Goal: Information Seeking & Learning: Learn about a topic

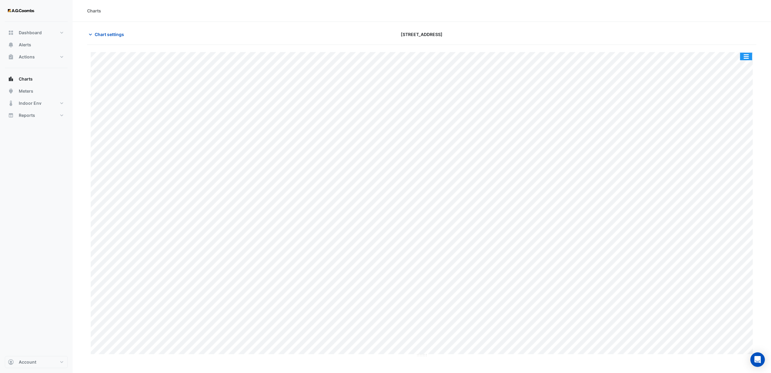
click at [747, 58] on button "button" at bounding box center [746, 57] width 12 height 8
click at [726, 126] on div "Export CSV - Pivot" at bounding box center [734, 129] width 36 height 15
click at [722, 29] on div at bounding box center [648, 34] width 226 height 11
click at [107, 33] on span "Chart settings" at bounding box center [109, 34] width 29 height 6
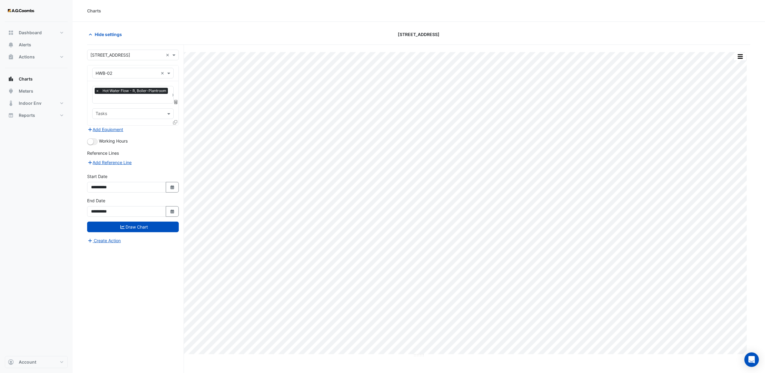
click at [96, 92] on span "×" at bounding box center [97, 91] width 5 height 6
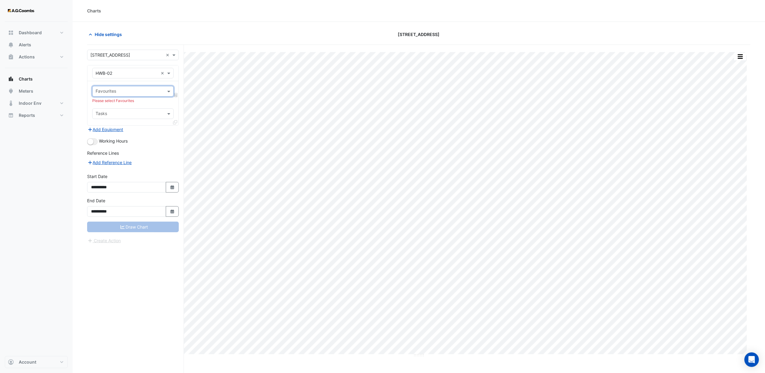
click at [119, 92] on input "text" at bounding box center [130, 92] width 68 height 6
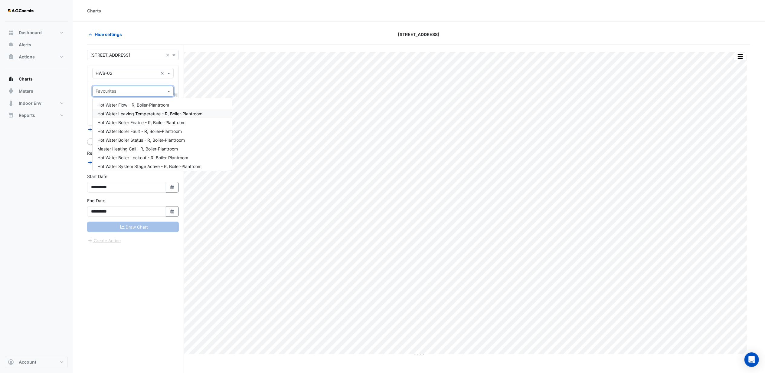
click at [129, 114] on span "Hot Water Leaving Temperature - R, Boiler-Plantroom" at bounding box center [149, 113] width 105 height 5
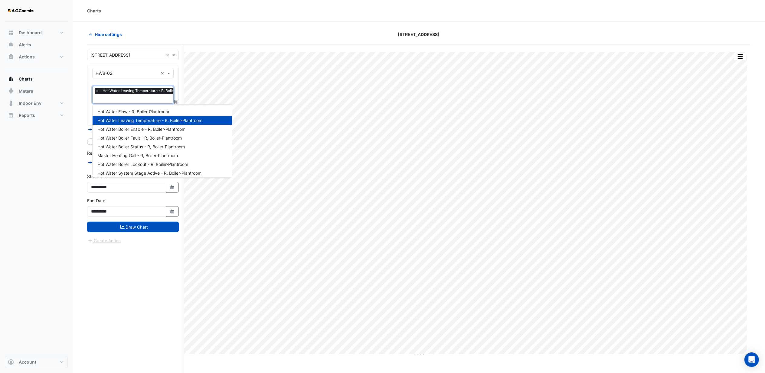
click at [124, 100] on input "text" at bounding box center [147, 99] width 103 height 6
click at [123, 128] on span "Hot Water Boiler Enable - R, Boiler-Plantroom" at bounding box center [141, 128] width 88 height 5
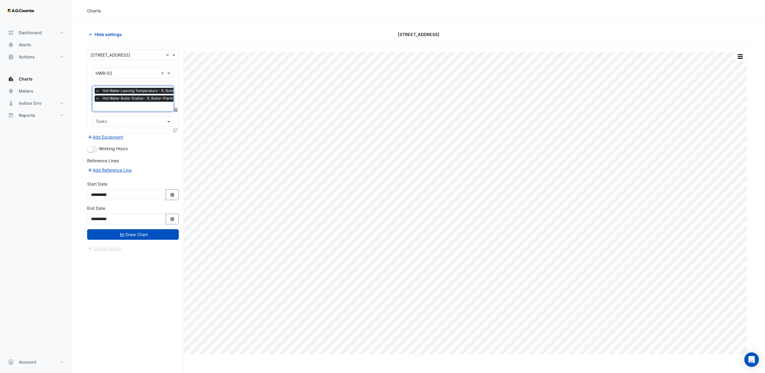
click at [119, 103] on div "× Hot Water Leaving Temperature - R, Boiler-Plantroom × Hot Water Boiler Enable…" at bounding box center [146, 95] width 103 height 15
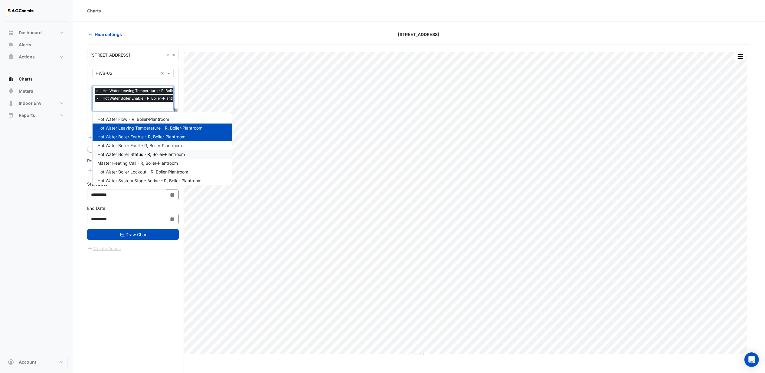
click at [125, 152] on span "Hot Water Boiler Status - R, Boiler-Plantroom" at bounding box center [140, 154] width 87 height 5
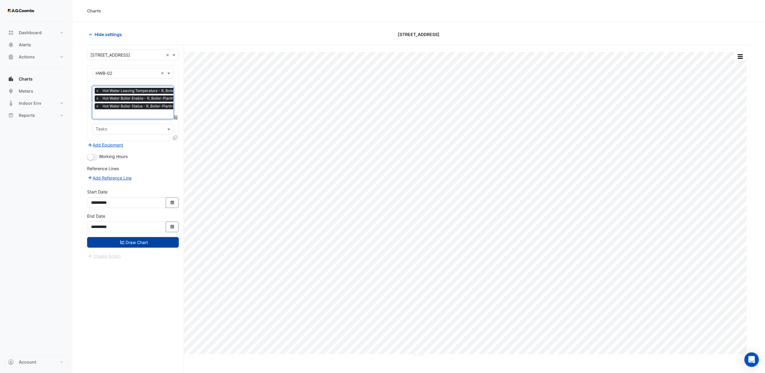
click at [139, 243] on button "Draw Chart" at bounding box center [133, 242] width 92 height 11
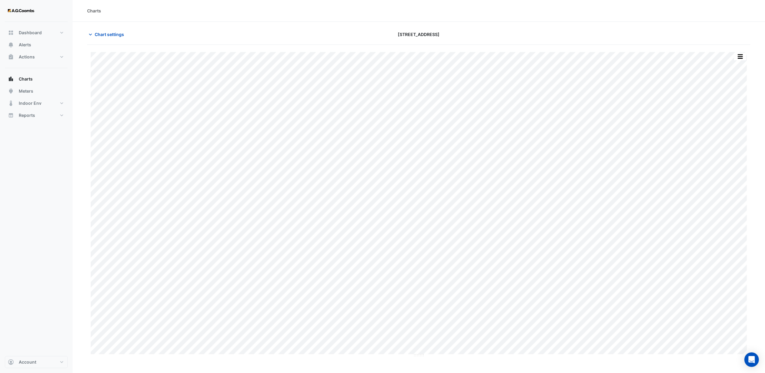
click at [346, 34] on div "[STREET_ADDRESS]" at bounding box center [419, 34] width 224 height 11
click at [741, 56] on button "button" at bounding box center [740, 57] width 12 height 8
click at [641, 46] on div "Print Save as JPEG Save as PNG — HWB-02 Hot Water Leaving Temperature R Boiler-…" at bounding box center [419, 220] width 664 height 351
click at [740, 57] on button "button" at bounding box center [740, 57] width 12 height 8
click at [721, 150] on div "Export CSV - Pivot" at bounding box center [728, 150] width 36 height 15
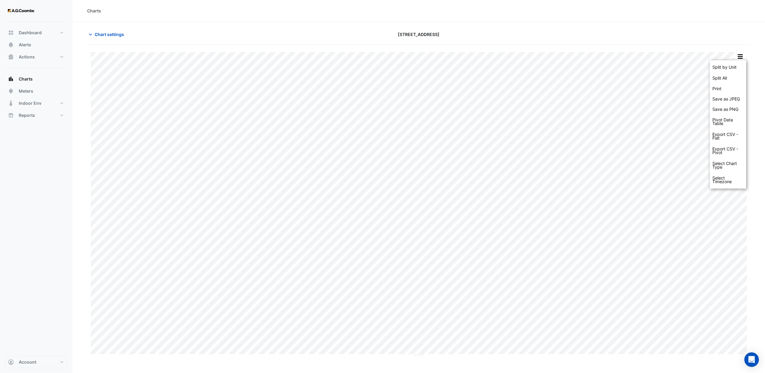
click at [575, 40] on div "Chart settings [STREET_ADDRESS]" at bounding box center [419, 37] width 664 height 16
click at [108, 35] on span "Chart settings" at bounding box center [109, 34] width 29 height 6
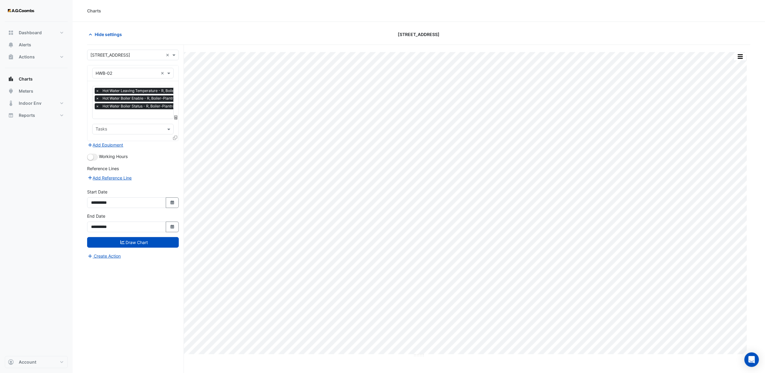
click at [97, 91] on span "×" at bounding box center [97, 91] width 5 height 6
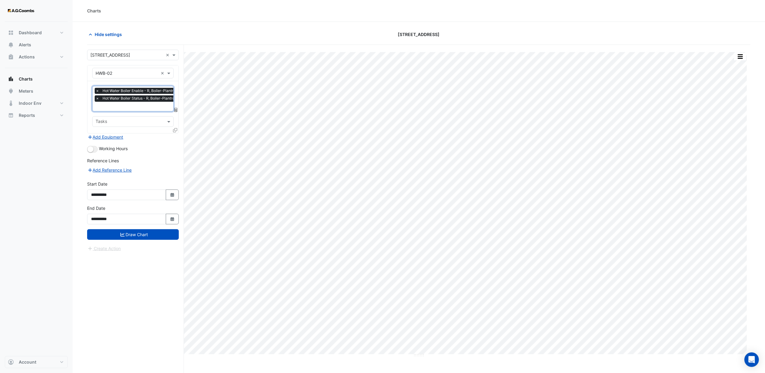
scroll to position [0, 3]
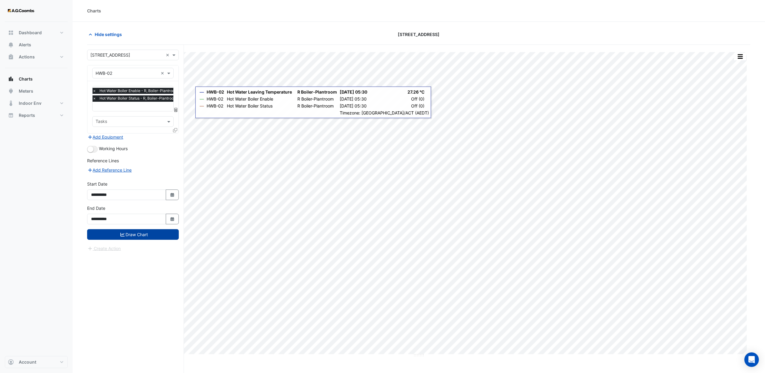
click at [138, 232] on button "Draw Chart" at bounding box center [133, 234] width 92 height 11
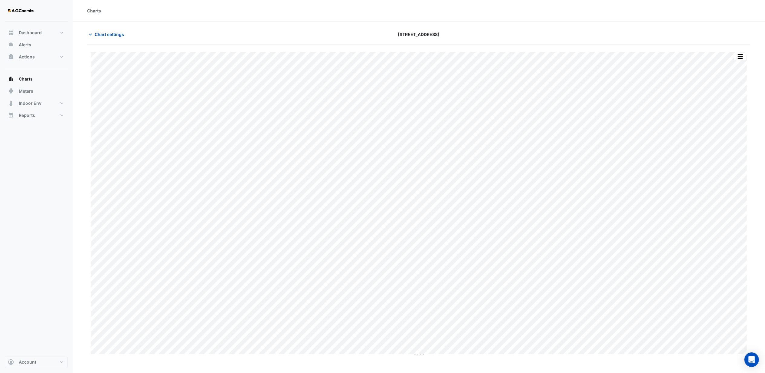
click at [331, 37] on div "[STREET_ADDRESS]" at bounding box center [419, 34] width 224 height 11
click at [485, 35] on div "[STREET_ADDRESS]" at bounding box center [419, 34] width 224 height 11
click at [739, 55] on button "button" at bounding box center [740, 57] width 12 height 8
click at [723, 141] on div "Export CSV - Pivot" at bounding box center [728, 140] width 36 height 15
click at [512, 41] on div "Chart settings [STREET_ADDRESS]" at bounding box center [419, 37] width 664 height 16
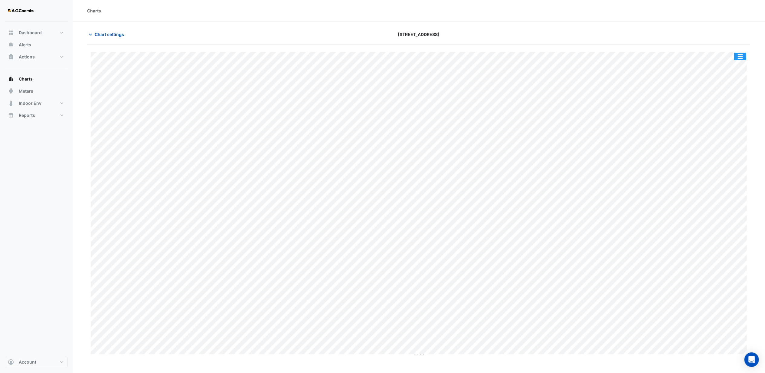
click at [743, 57] on button "button" at bounding box center [740, 57] width 12 height 8
click at [721, 141] on div "Export CSV - Pivot" at bounding box center [728, 140] width 36 height 15
click at [601, 42] on div "Chart settings [STREET_ADDRESS]" at bounding box center [419, 37] width 664 height 16
click at [91, 35] on icon "button" at bounding box center [90, 34] width 6 height 6
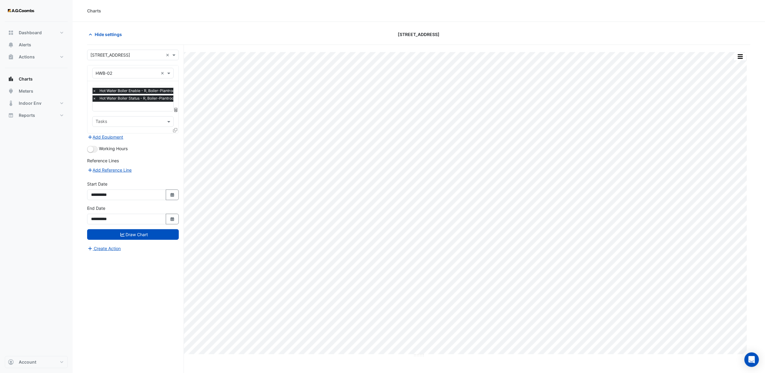
click at [93, 97] on span "×" at bounding box center [94, 98] width 5 height 6
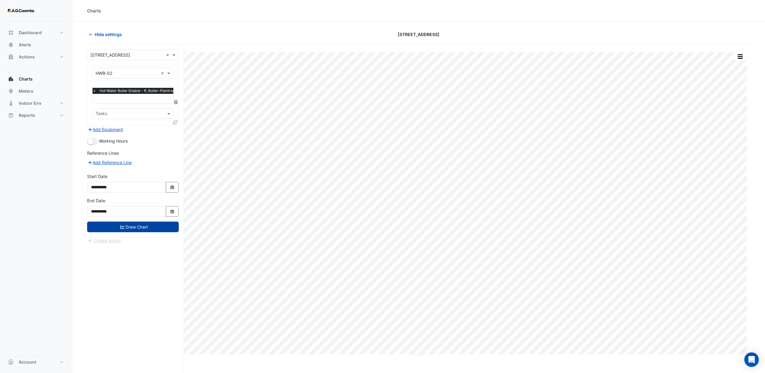
click at [126, 229] on button "Draw Chart" at bounding box center [133, 226] width 92 height 11
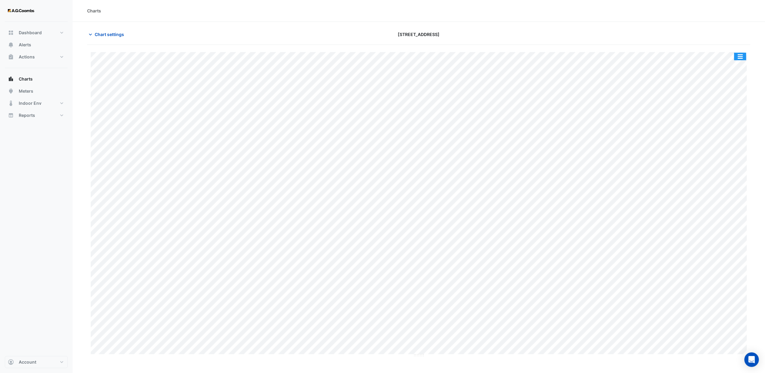
click at [742, 57] on button "button" at bounding box center [740, 57] width 12 height 8
click at [721, 130] on div "Export CSV - Pivot" at bounding box center [728, 129] width 36 height 15
click at [496, 36] on div "[STREET_ADDRESS]" at bounding box center [419, 34] width 224 height 11
click at [111, 35] on span "Chart settings" at bounding box center [109, 34] width 29 height 6
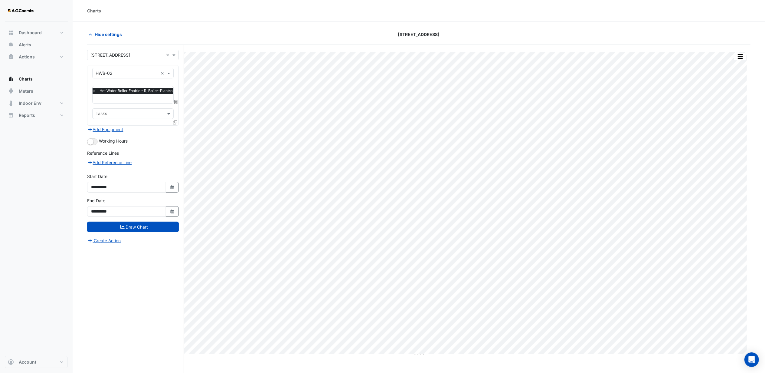
click at [95, 93] on span "×" at bounding box center [94, 91] width 5 height 6
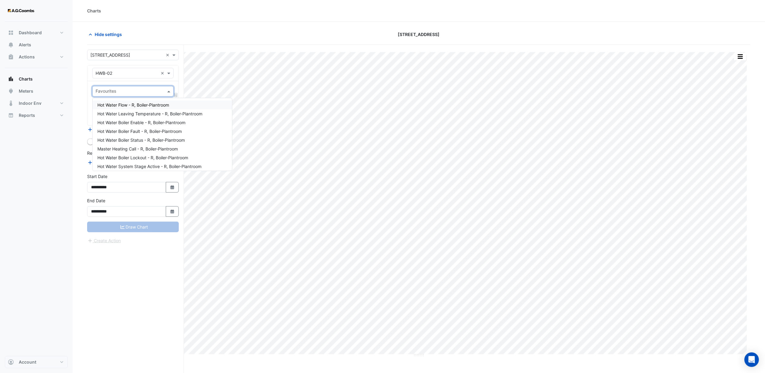
click at [109, 93] on input "text" at bounding box center [130, 92] width 68 height 6
click at [125, 139] on span "Hot Water Boiler Status - R, Boiler-Plantroom" at bounding box center [140, 139] width 87 height 5
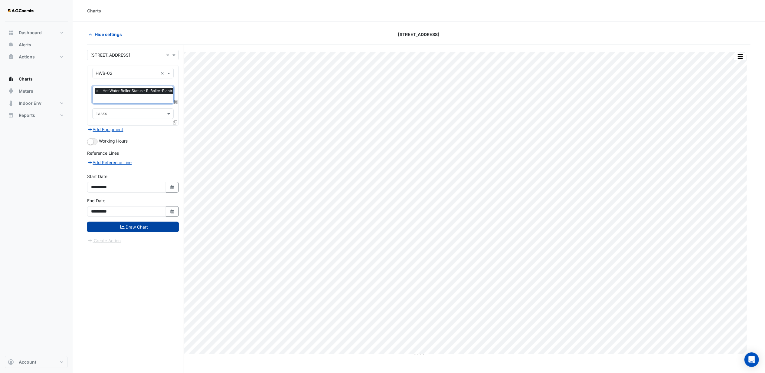
click at [136, 227] on button "Draw Chart" at bounding box center [133, 226] width 92 height 11
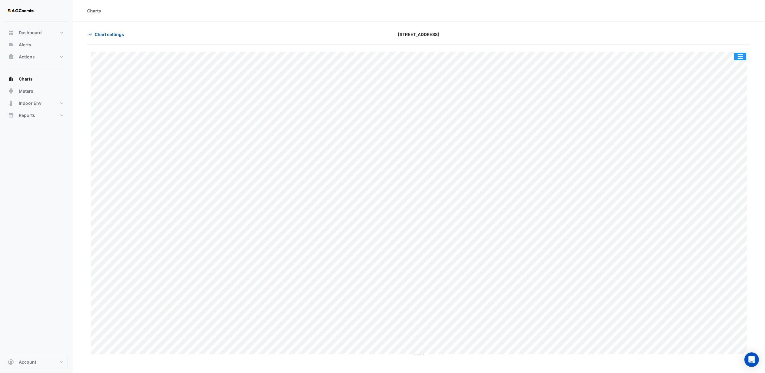
click at [740, 57] on button "button" at bounding box center [740, 57] width 12 height 8
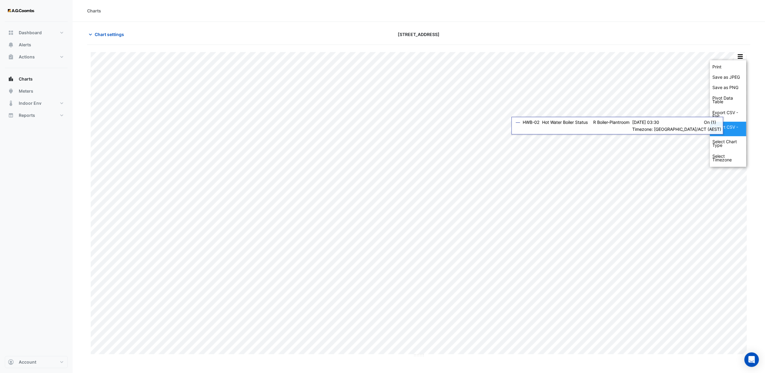
click at [721, 131] on div "Export CSV - Pivot" at bounding box center [728, 129] width 36 height 15
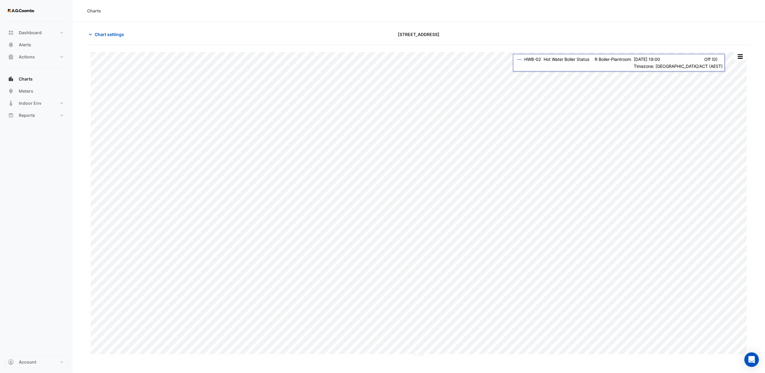
click at [491, 16] on div "Charts" at bounding box center [419, 11] width 693 height 22
click at [97, 34] on span "Chart settings" at bounding box center [109, 34] width 29 height 6
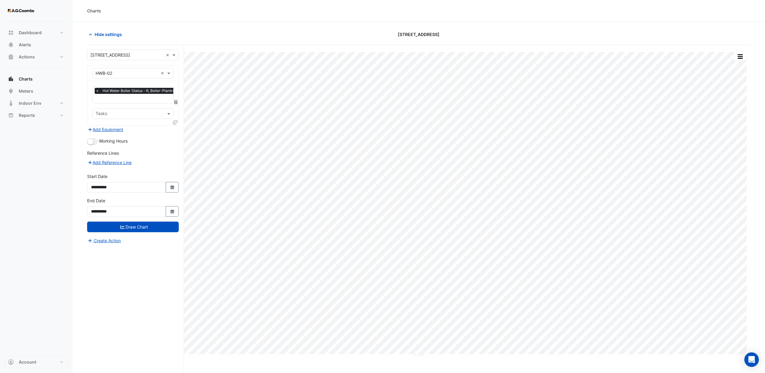
click at [97, 92] on span "×" at bounding box center [97, 91] width 5 height 6
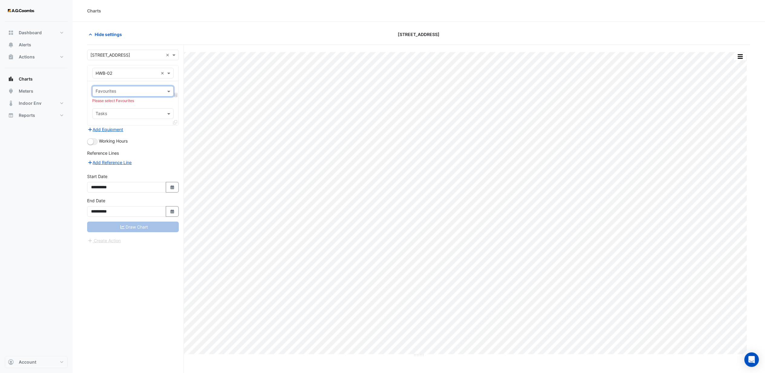
click at [101, 92] on input "text" at bounding box center [130, 92] width 68 height 6
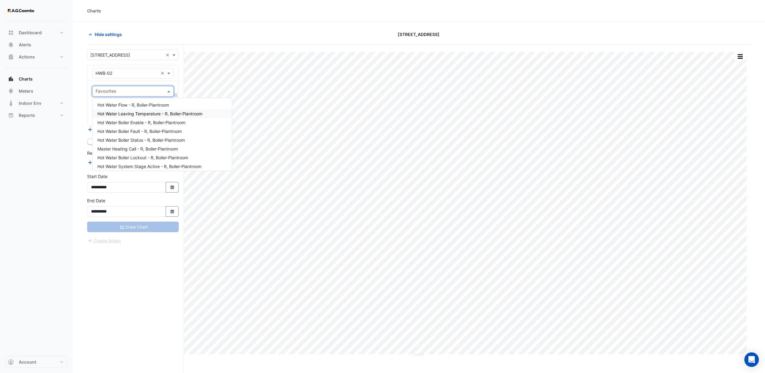
click at [117, 113] on span "Hot Water Leaving Temperature - R, Boiler-Plantroom" at bounding box center [149, 113] width 105 height 5
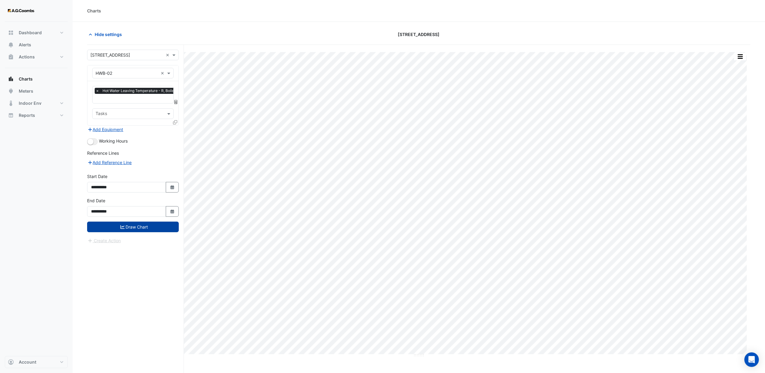
click at [126, 226] on button "Draw Chart" at bounding box center [133, 226] width 92 height 11
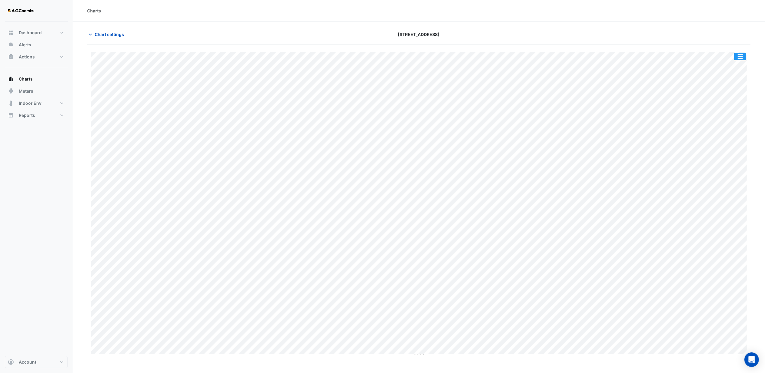
click at [743, 57] on button "button" at bounding box center [740, 57] width 12 height 8
click at [718, 129] on div "Export CSV - Pivot" at bounding box center [728, 129] width 36 height 15
click at [99, 32] on span "Chart settings" at bounding box center [109, 34] width 29 height 6
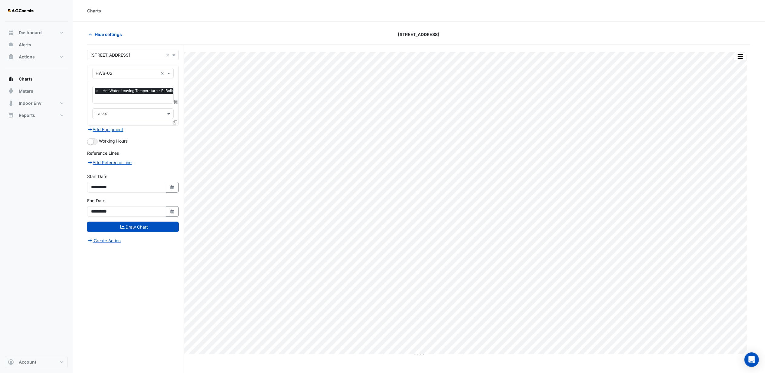
click at [114, 100] on input "text" at bounding box center [147, 99] width 103 height 6
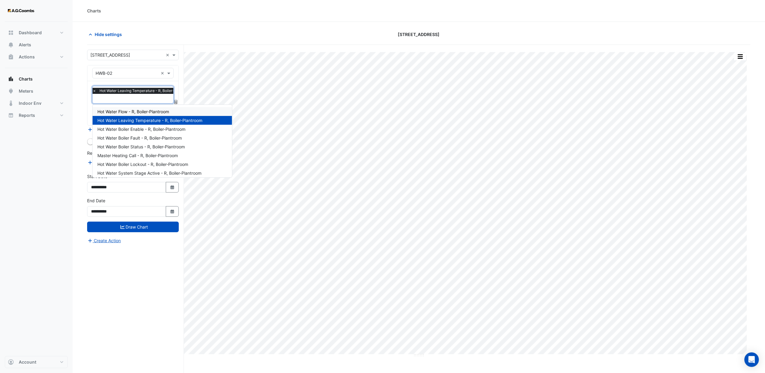
click at [94, 91] on span "×" at bounding box center [94, 91] width 5 height 6
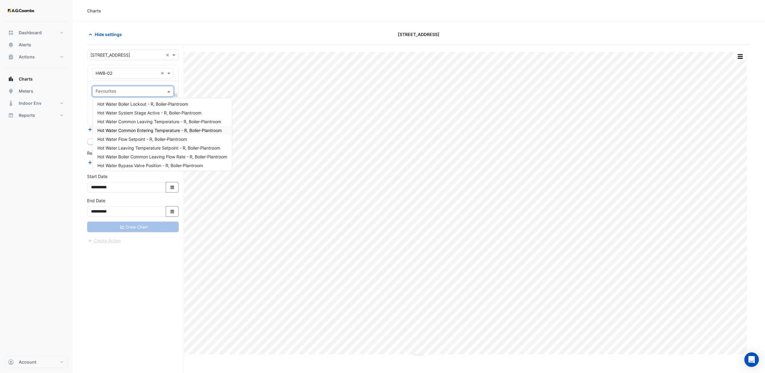
scroll to position [55, 0]
click at [142, 165] on span "Hot Water Bypass Valve Position - R, Boiler-Plantroom" at bounding box center [150, 163] width 106 height 5
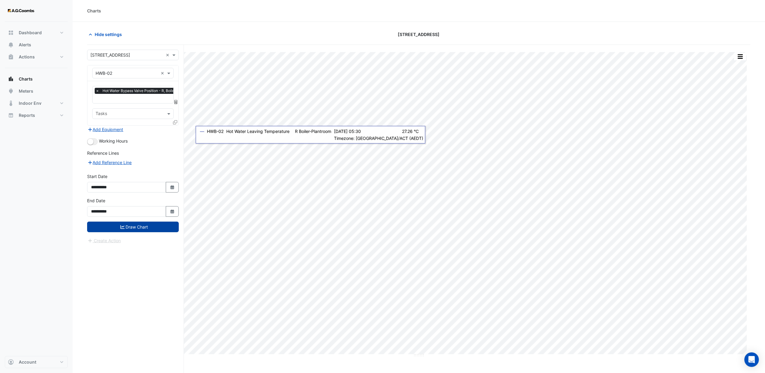
click at [124, 225] on button "Draw Chart" at bounding box center [133, 226] width 92 height 11
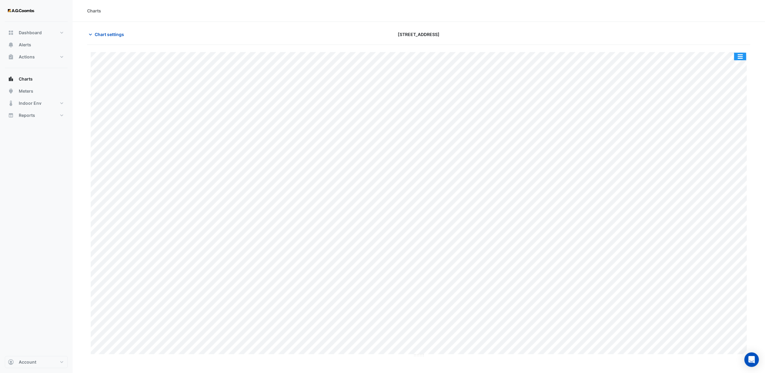
click at [741, 57] on button "button" at bounding box center [740, 57] width 12 height 8
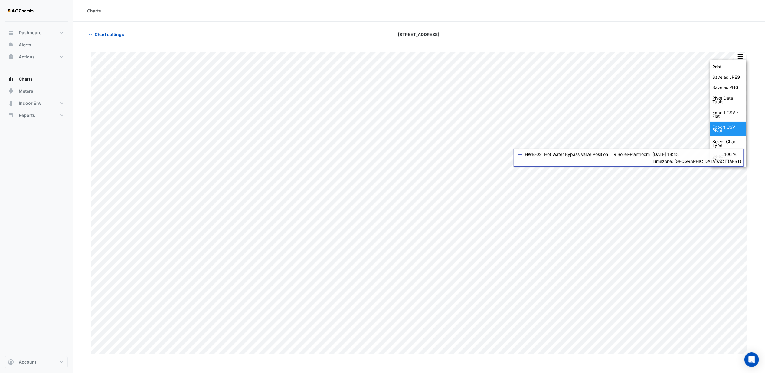
click at [722, 127] on div "Export CSV - Pivot" at bounding box center [728, 129] width 36 height 15
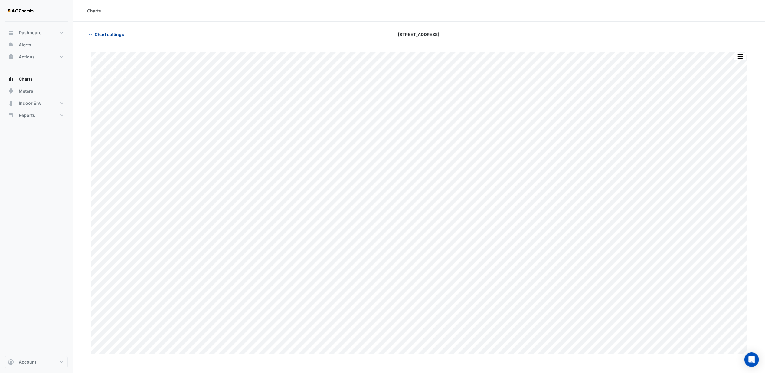
click at [101, 35] on span "Chart settings" at bounding box center [109, 34] width 29 height 6
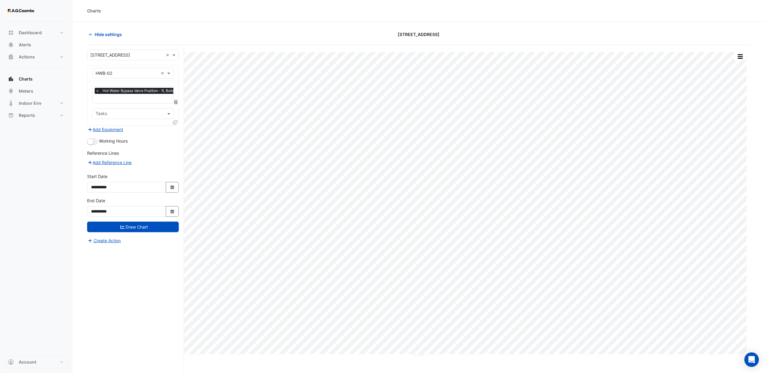
click at [97, 91] on span "×" at bounding box center [97, 91] width 5 height 6
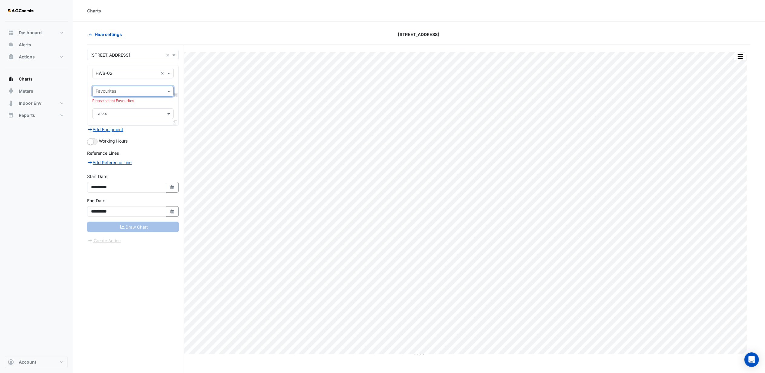
click at [102, 92] on input "text" at bounding box center [130, 92] width 68 height 6
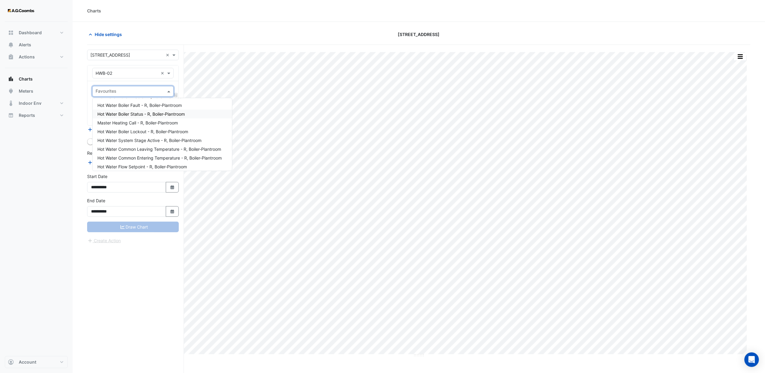
scroll to position [40, 0]
click at [130, 134] on span "Hot Water Common Leaving Temperature - R, Boiler-Plantroom" at bounding box center [159, 134] width 124 height 5
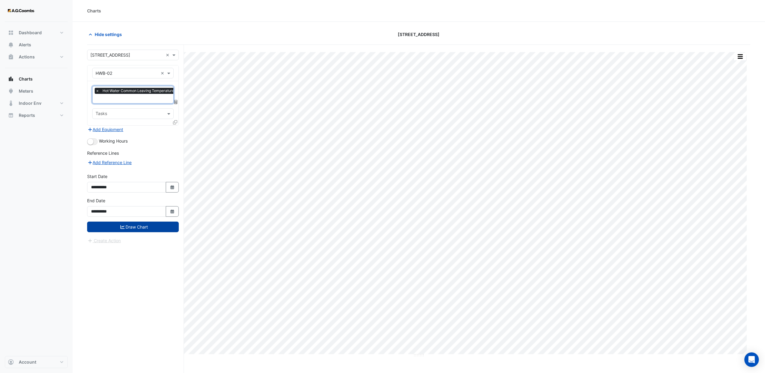
click at [133, 225] on button "Draw Chart" at bounding box center [133, 226] width 92 height 11
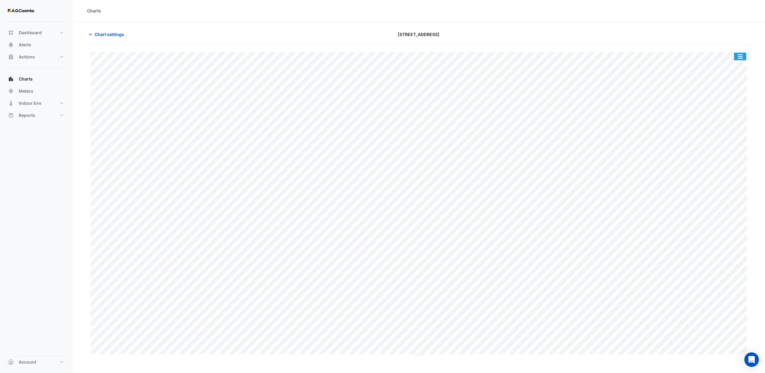
click at [741, 55] on button "button" at bounding box center [740, 57] width 12 height 8
click at [723, 127] on div "Export CSV - Pivot" at bounding box center [728, 129] width 36 height 15
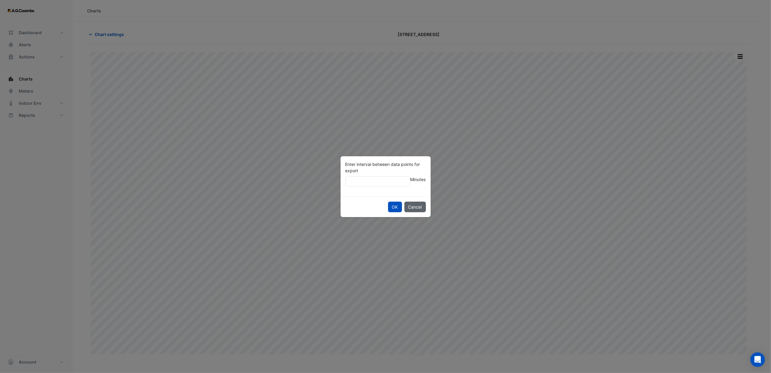
click at [413, 206] on button "Cancel" at bounding box center [415, 207] width 21 height 11
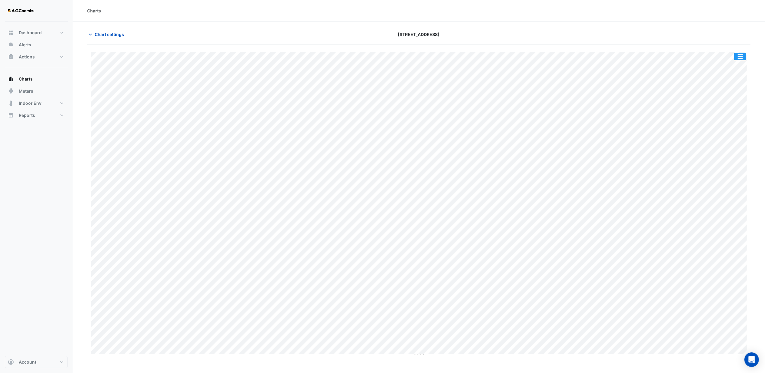
click at [739, 57] on button "button" at bounding box center [740, 57] width 12 height 8
click at [727, 131] on div "Export CSV - Pivot" at bounding box center [728, 129] width 36 height 15
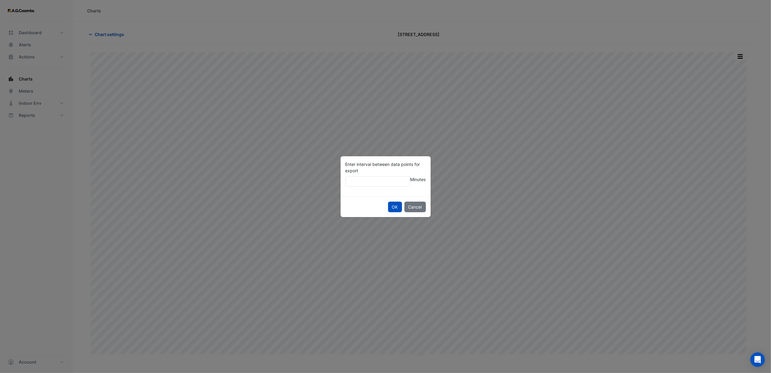
type input "**"
click at [388, 202] on button "OK" at bounding box center [395, 207] width 14 height 11
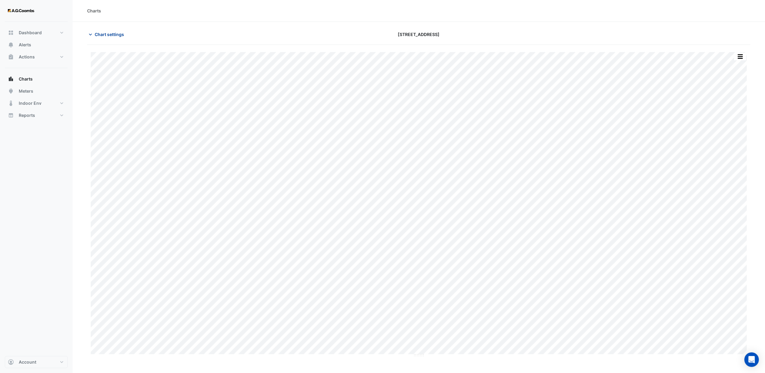
click at [101, 34] on span "Chart settings" at bounding box center [109, 34] width 29 height 6
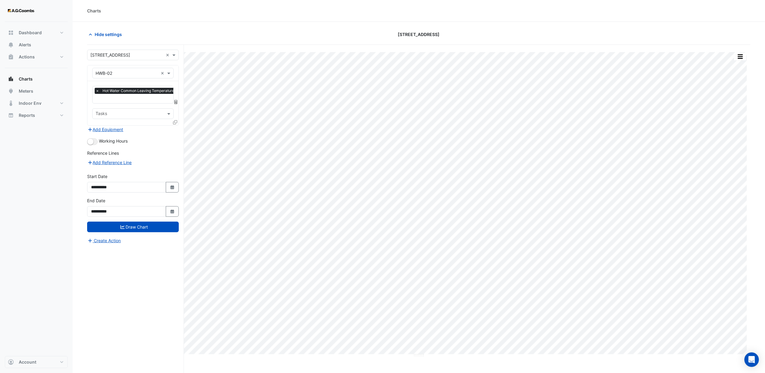
click at [96, 91] on span "×" at bounding box center [97, 91] width 5 height 6
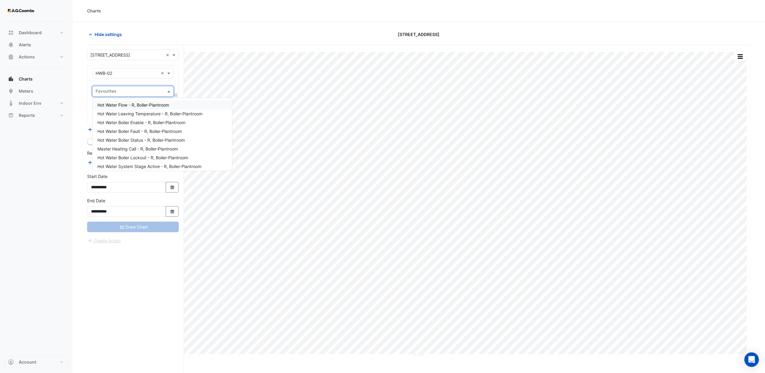
click at [101, 92] on input "text" at bounding box center [130, 92] width 68 height 6
click at [124, 143] on span "Hot Water Common Entering Temperature - R, Boiler-Plantroom" at bounding box center [159, 143] width 124 height 5
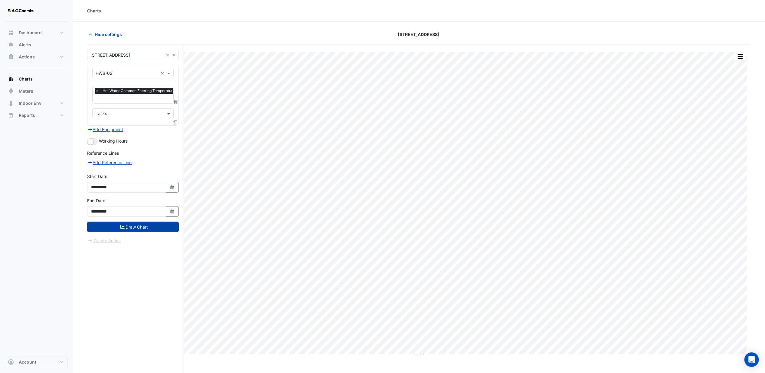
click at [127, 228] on button "Draw Chart" at bounding box center [133, 226] width 92 height 11
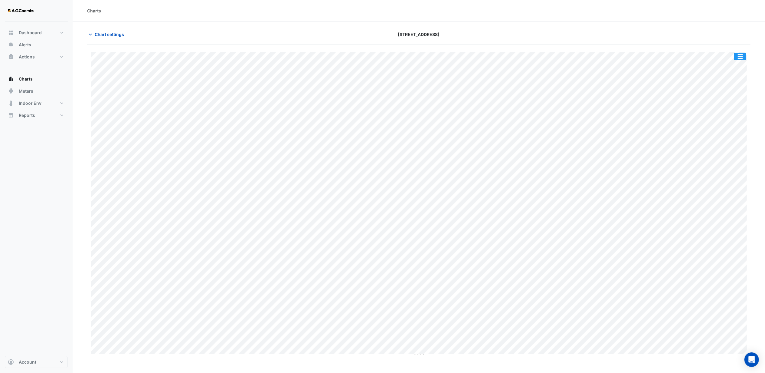
click at [741, 57] on button "button" at bounding box center [740, 57] width 12 height 8
click at [722, 127] on div "Export CSV - Pivot" at bounding box center [728, 129] width 36 height 15
click at [114, 33] on span "Chart settings" at bounding box center [109, 34] width 29 height 6
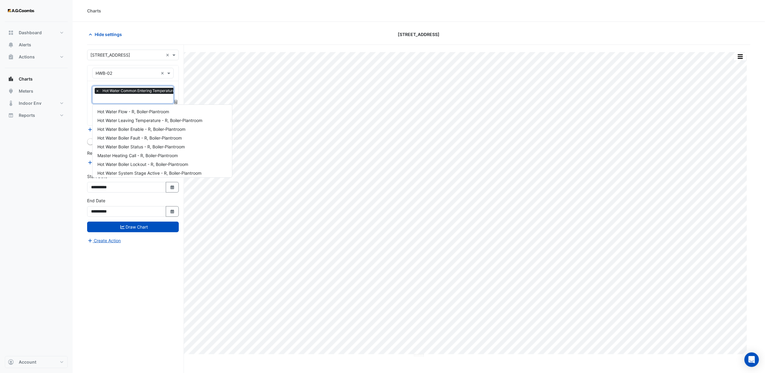
click at [108, 100] on input "text" at bounding box center [156, 99] width 120 height 6
click at [125, 136] on span "Hot Water Common Entering Temperature - R, Boiler-Plantroom" at bounding box center [159, 135] width 124 height 5
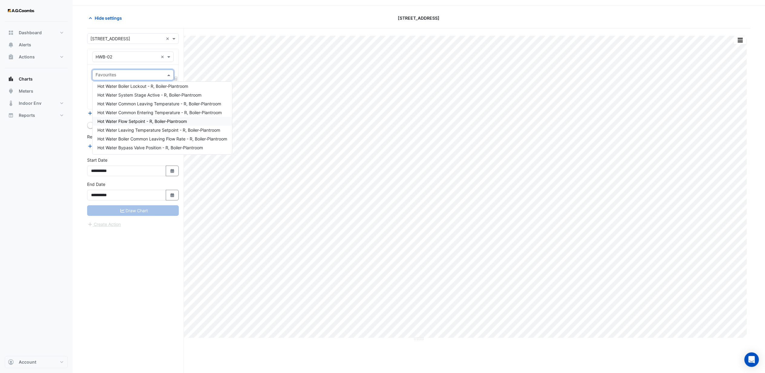
scroll to position [23, 0]
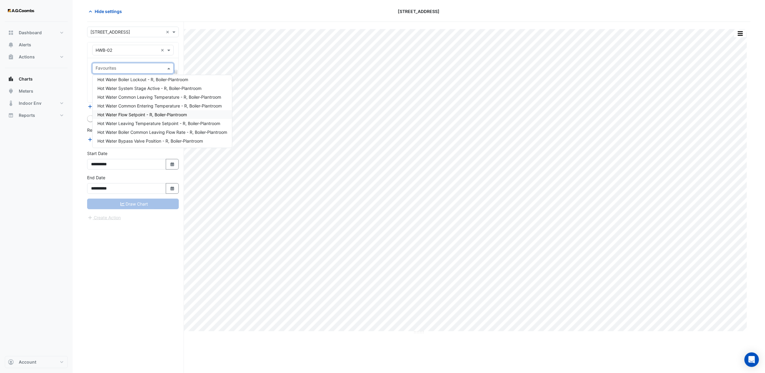
click at [131, 114] on span "Hot Water Flow Setpoint - R, Boiler-Plantroom" at bounding box center [142, 114] width 90 height 5
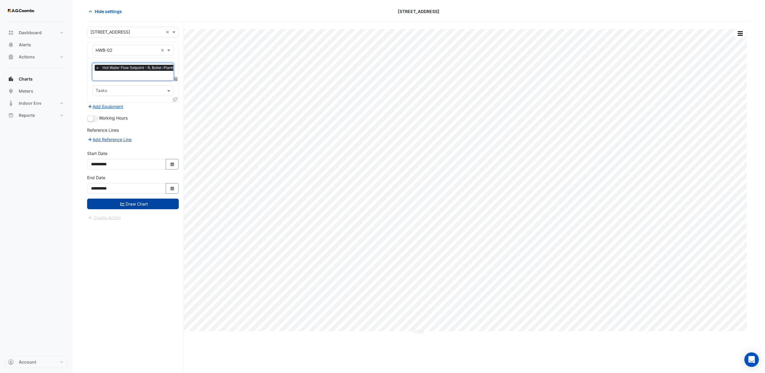
click at [132, 204] on button "Draw Chart" at bounding box center [133, 203] width 92 height 11
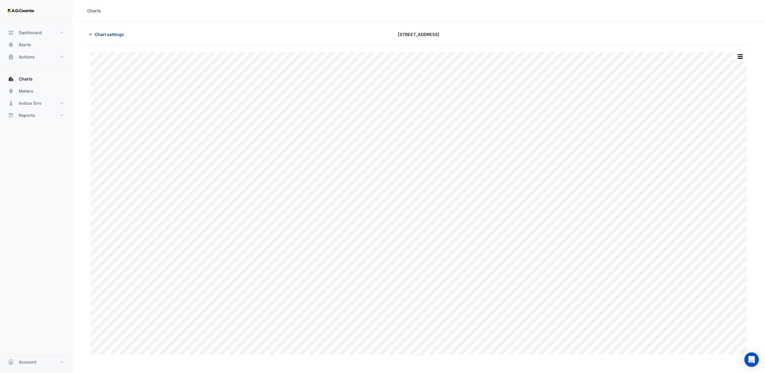
click at [108, 34] on span "Chart settings" at bounding box center [109, 34] width 29 height 6
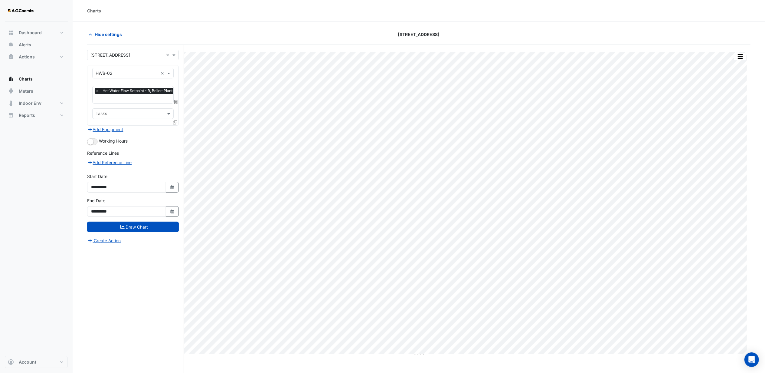
click at [141, 72] on input "text" at bounding box center [127, 73] width 63 height 6
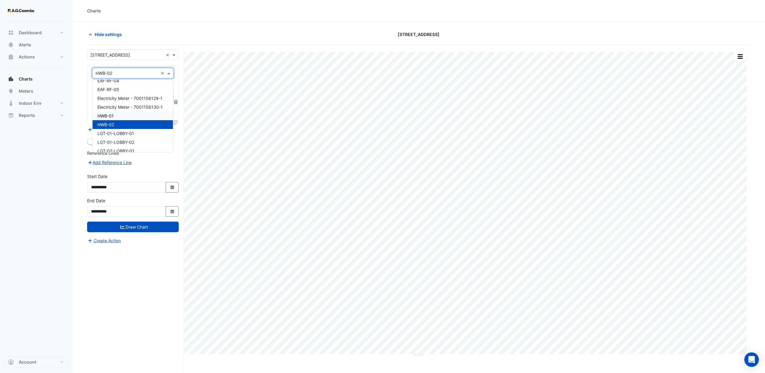
click at [111, 114] on span "HWB-01" at bounding box center [105, 115] width 16 height 5
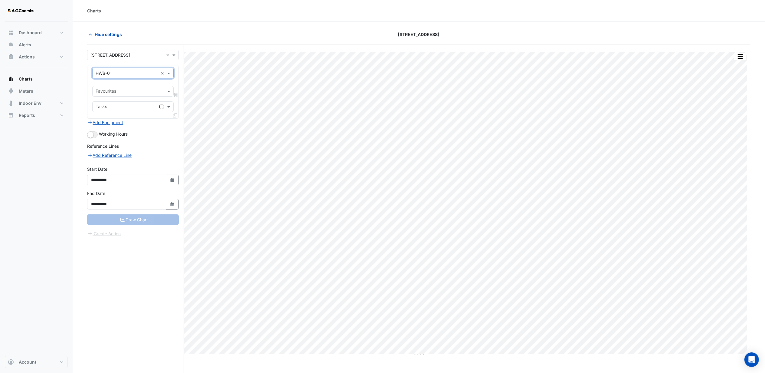
click at [115, 90] on input "text" at bounding box center [130, 92] width 68 height 6
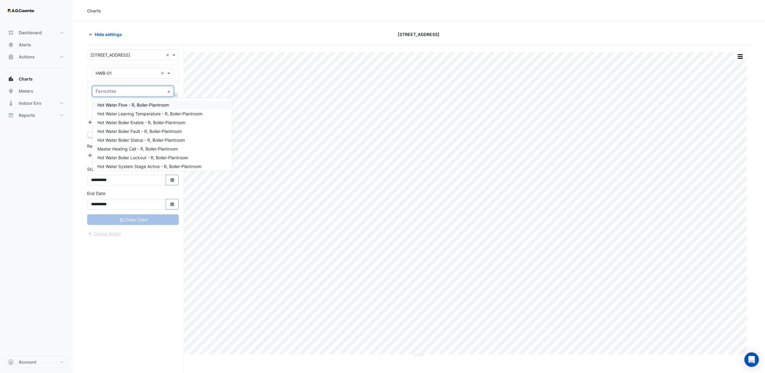
click at [123, 106] on span "Hot Water Flow - R, Boiler-Plantroom" at bounding box center [133, 104] width 72 height 5
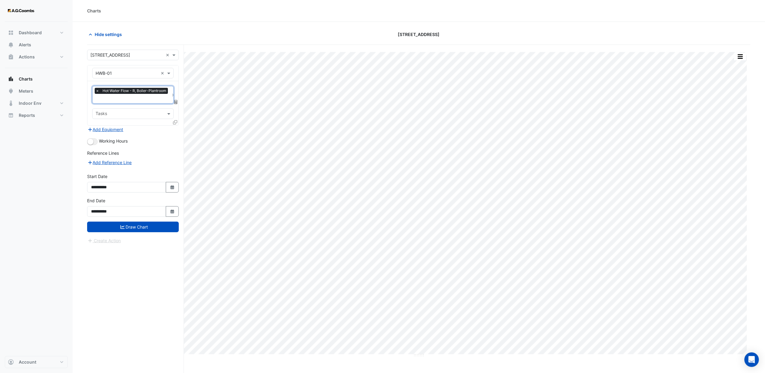
click at [120, 100] on input "text" at bounding box center [133, 99] width 74 height 6
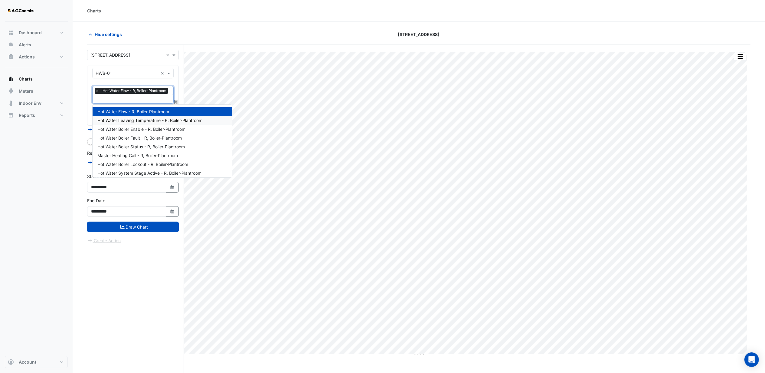
click at [123, 121] on span "Hot Water Leaving Temperature - R, Boiler-Plantroom" at bounding box center [149, 120] width 105 height 5
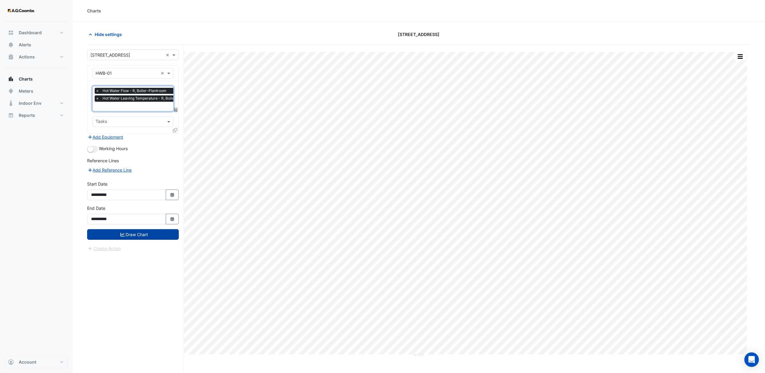
click at [135, 237] on button "Draw Chart" at bounding box center [133, 234] width 92 height 11
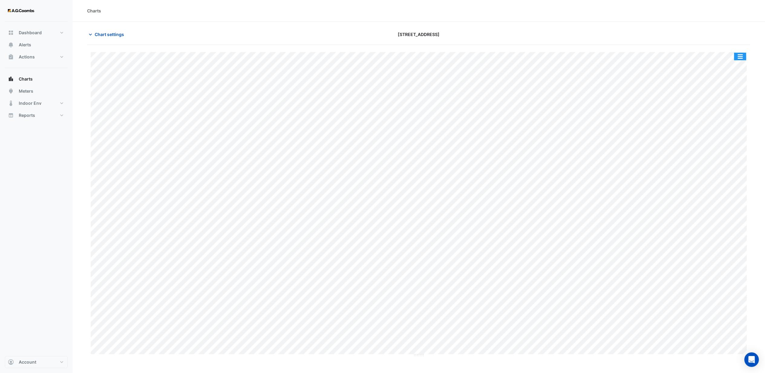
click at [736, 56] on button "button" at bounding box center [740, 57] width 12 height 8
click at [691, 51] on div "Print Save as JPEG Save as PNG — HWB-01 Hot Water Flow R Boiler-Plantroom [DATE…" at bounding box center [419, 220] width 664 height 351
drag, startPoint x: 743, startPoint y: 57, endPoint x: 735, endPoint y: 57, distance: 7.9
click at [743, 57] on button "button" at bounding box center [740, 57] width 12 height 8
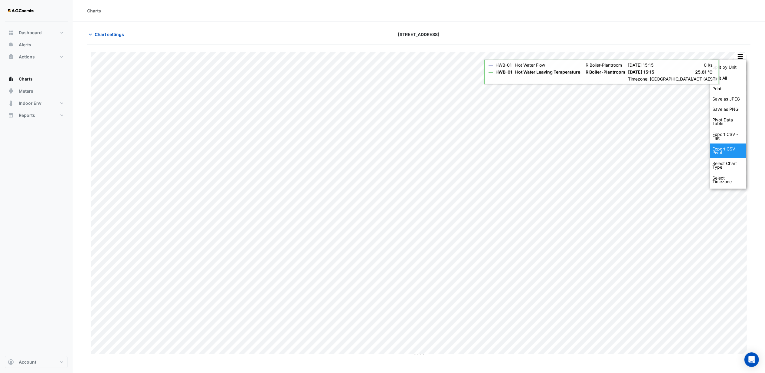
click at [722, 152] on div "Export CSV - Pivot" at bounding box center [728, 150] width 36 height 15
click at [718, 150] on div "Export CSV - Pivot" at bounding box center [728, 150] width 36 height 15
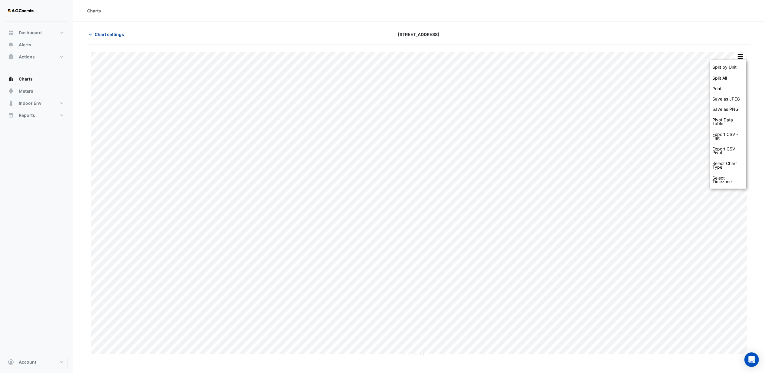
click at [103, 34] on span "Chart settings" at bounding box center [109, 34] width 29 height 6
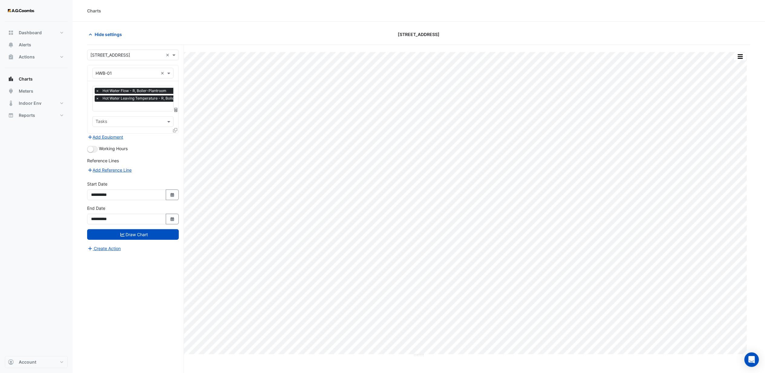
click at [95, 100] on span "×" at bounding box center [97, 98] width 5 height 6
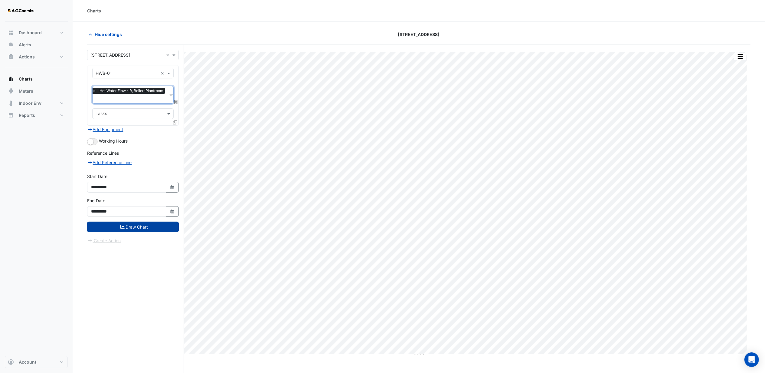
click at [142, 228] on button "Draw Chart" at bounding box center [133, 226] width 92 height 11
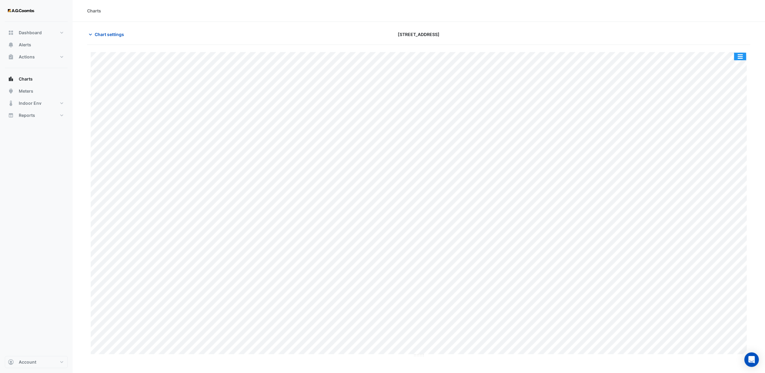
click at [739, 56] on button "button" at bounding box center [740, 57] width 12 height 8
click at [719, 130] on div "Export CSV - Pivot" at bounding box center [728, 129] width 36 height 15
click at [107, 33] on span "Chart settings" at bounding box center [109, 34] width 29 height 6
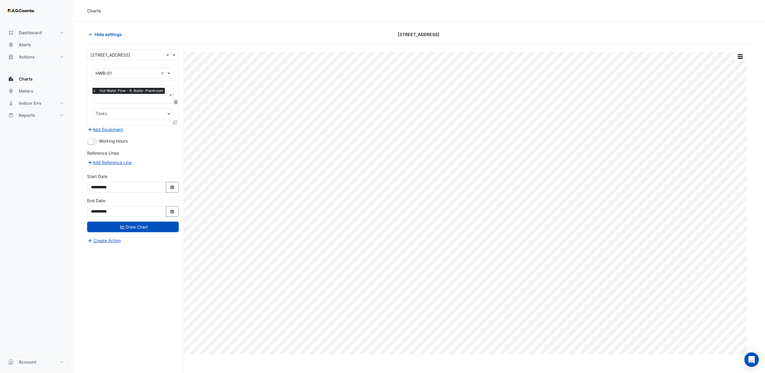
click at [93, 91] on span "×" at bounding box center [94, 91] width 5 height 6
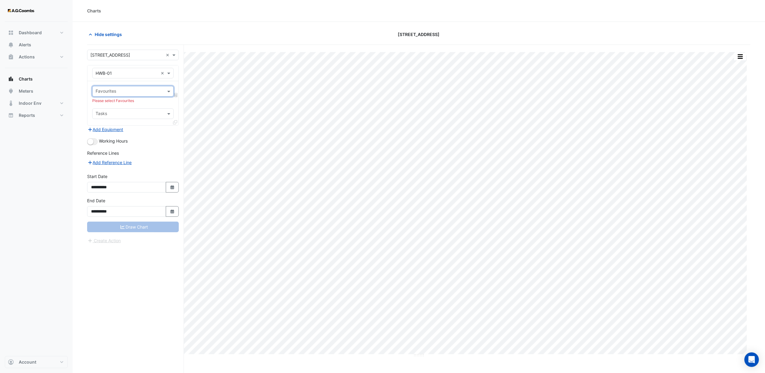
click at [102, 91] on input "text" at bounding box center [130, 92] width 68 height 6
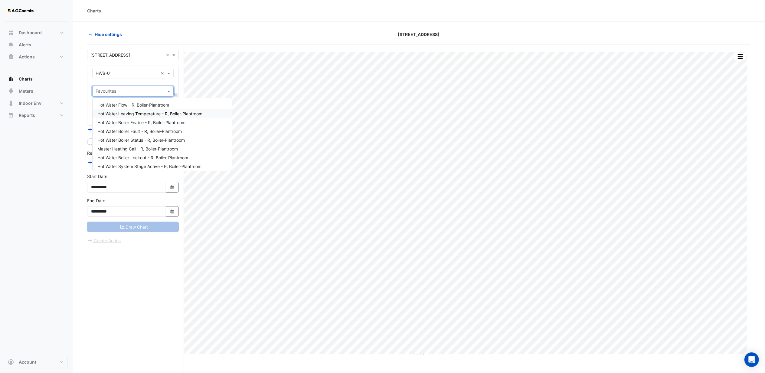
click at [132, 111] on span "Hot Water Leaving Temperature - R, Boiler-Plantroom" at bounding box center [149, 113] width 105 height 5
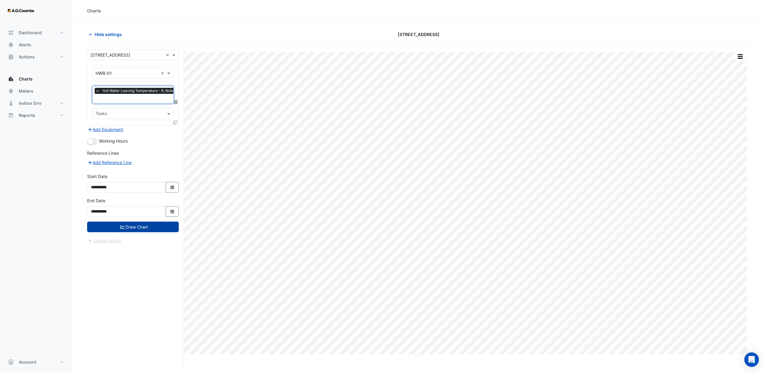
click at [125, 228] on button "Draw Chart" at bounding box center [133, 226] width 92 height 11
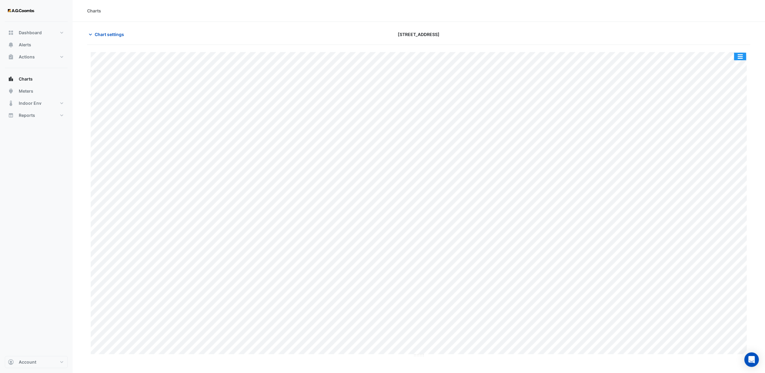
click at [744, 57] on button "button" at bounding box center [740, 57] width 12 height 8
click at [727, 129] on div "Export CSV - Pivot" at bounding box center [728, 129] width 36 height 15
click at [108, 34] on span "Chart settings" at bounding box center [109, 34] width 29 height 6
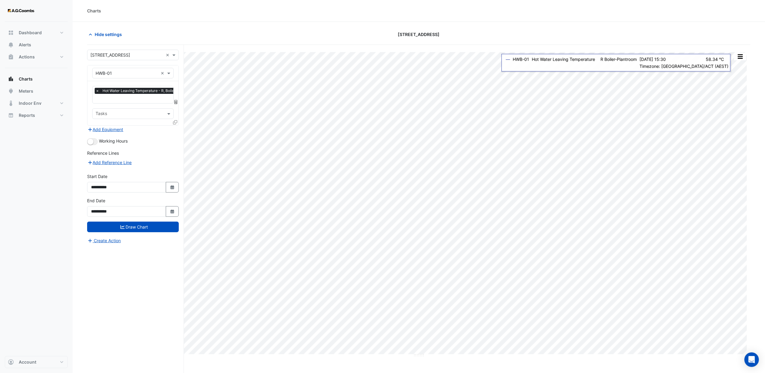
click at [97, 92] on span "×" at bounding box center [97, 91] width 5 height 6
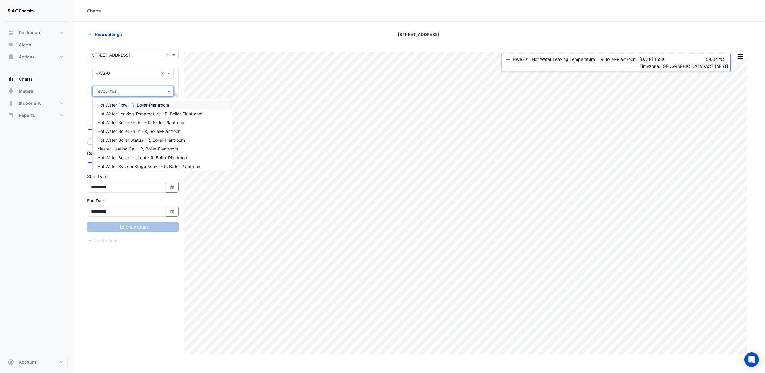
click at [101, 95] on input "text" at bounding box center [130, 92] width 68 height 6
click at [123, 123] on span "Hot Water Boiler Enable - R, Boiler-Plantroom" at bounding box center [141, 122] width 88 height 5
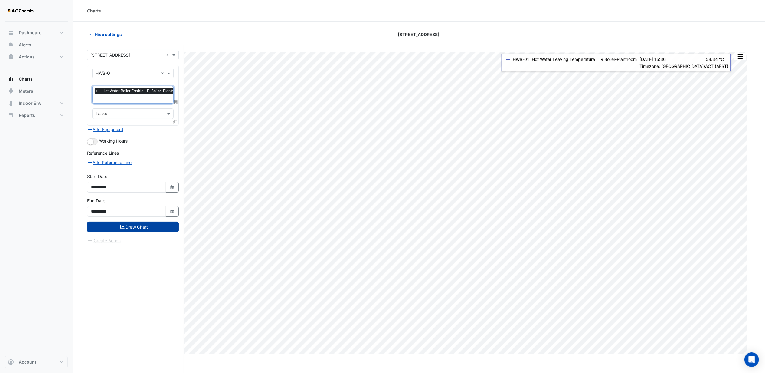
click at [131, 227] on button "Draw Chart" at bounding box center [133, 226] width 92 height 11
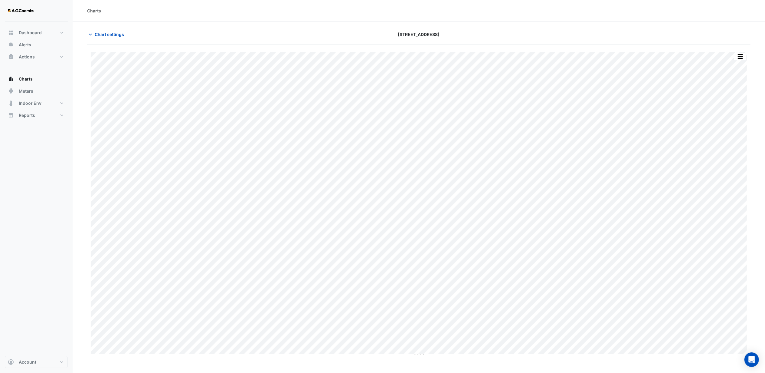
click at [540, 38] on div at bounding box center [643, 34] width 224 height 11
click at [740, 56] on button "button" at bounding box center [740, 57] width 12 height 8
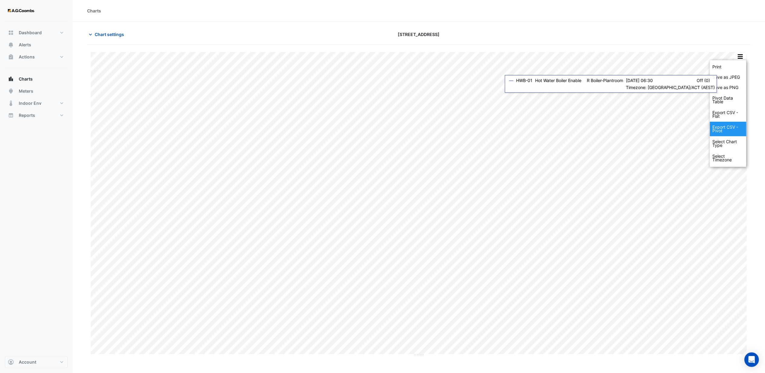
click at [723, 131] on div "Export CSV - Pivot" at bounding box center [728, 129] width 36 height 15
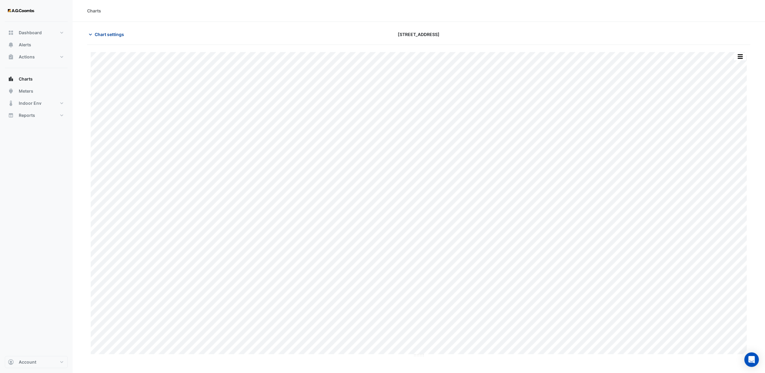
click at [96, 33] on span "Chart settings" at bounding box center [109, 34] width 29 height 6
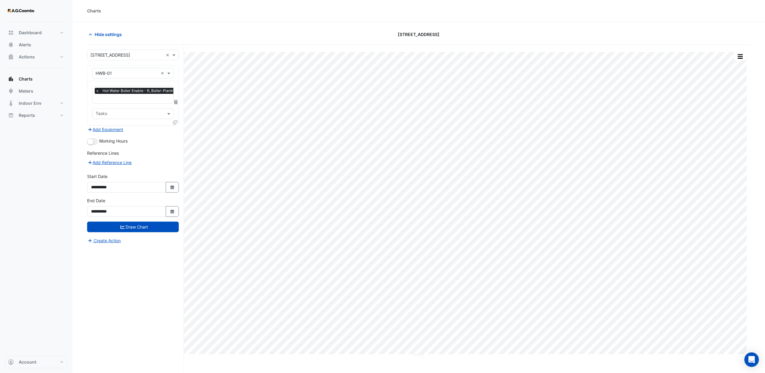
click at [110, 97] on input "text" at bounding box center [140, 99] width 88 height 6
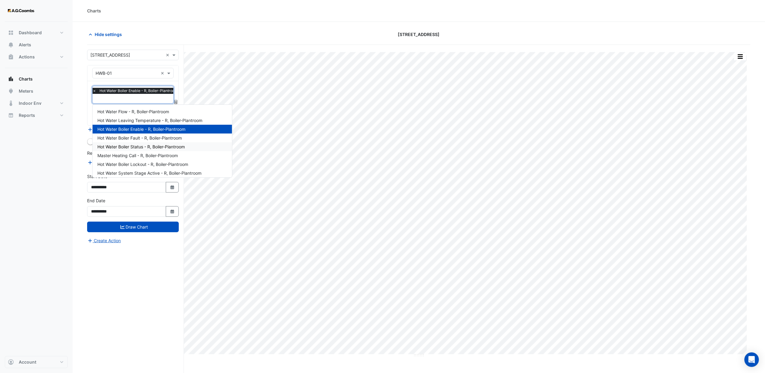
click at [116, 145] on span "Hot Water Boiler Status - R, Boiler-Plantroom" at bounding box center [140, 146] width 87 height 5
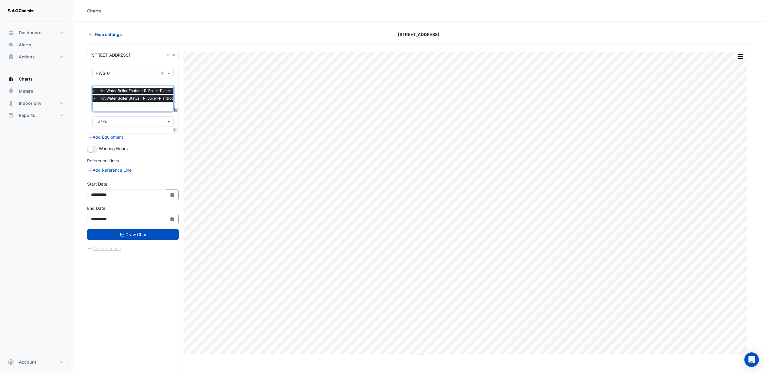
click at [95, 92] on span "×" at bounding box center [94, 91] width 5 height 6
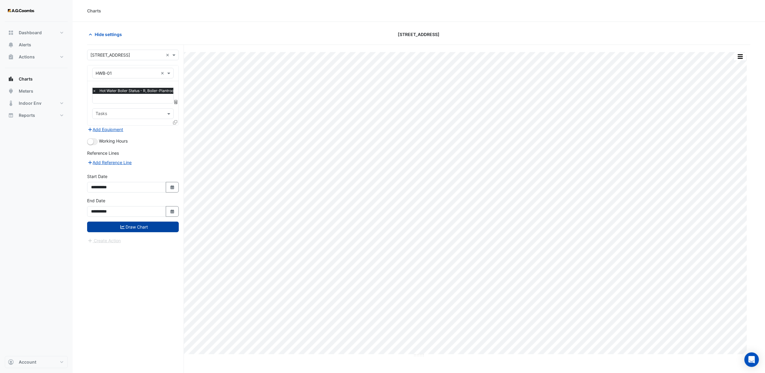
click at [130, 231] on button "Draw Chart" at bounding box center [133, 226] width 92 height 11
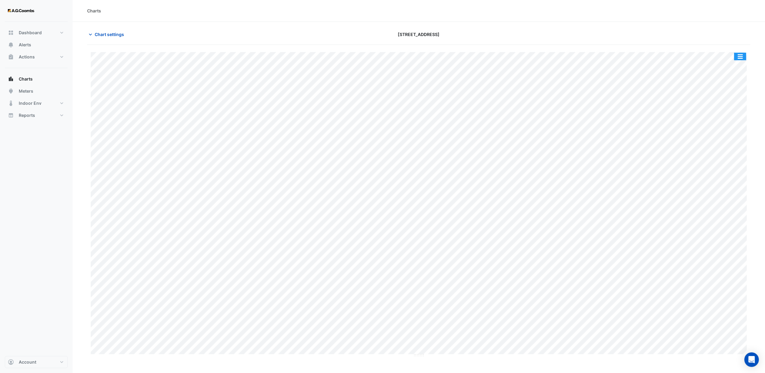
click at [741, 55] on button "button" at bounding box center [740, 57] width 12 height 8
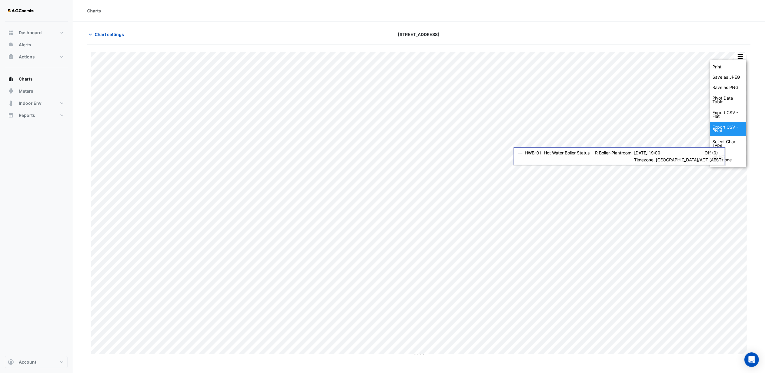
click at [724, 129] on div "Export CSV - Pivot" at bounding box center [728, 129] width 36 height 15
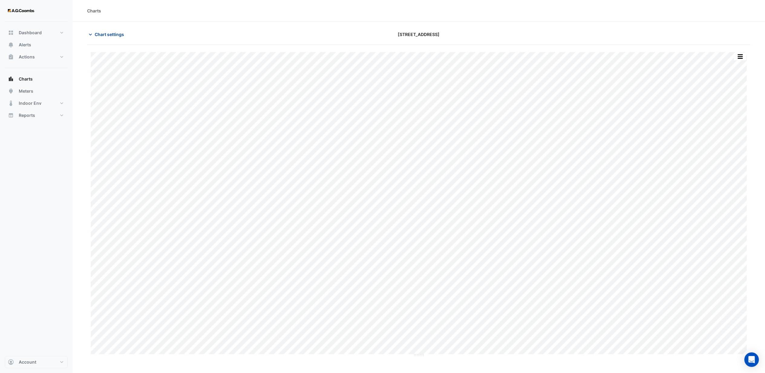
click at [107, 32] on span "Chart settings" at bounding box center [109, 34] width 29 height 6
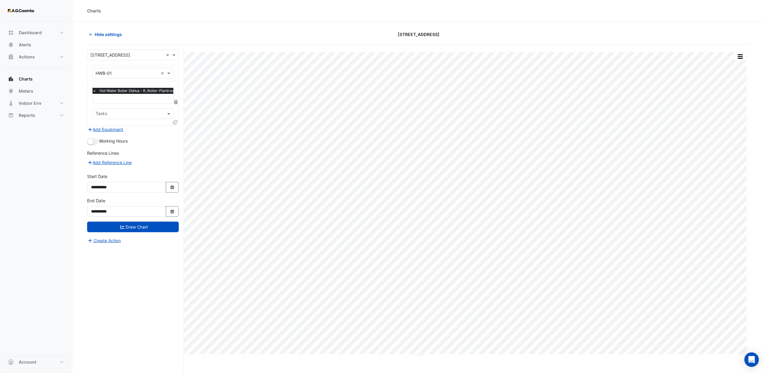
click at [102, 97] on input "text" at bounding box center [136, 99] width 87 height 6
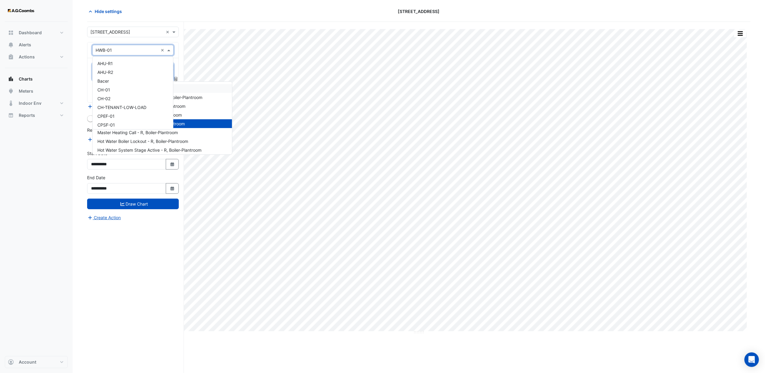
click at [105, 47] on input "text" at bounding box center [127, 50] width 63 height 6
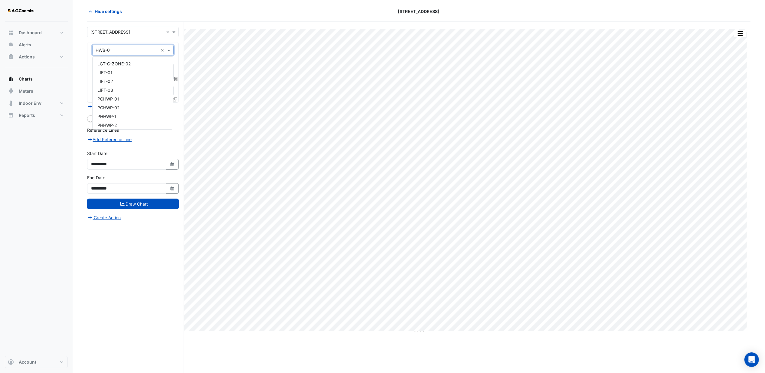
scroll to position [274, 0]
click at [113, 116] on div "PHHWP-1" at bounding box center [133, 114] width 80 height 9
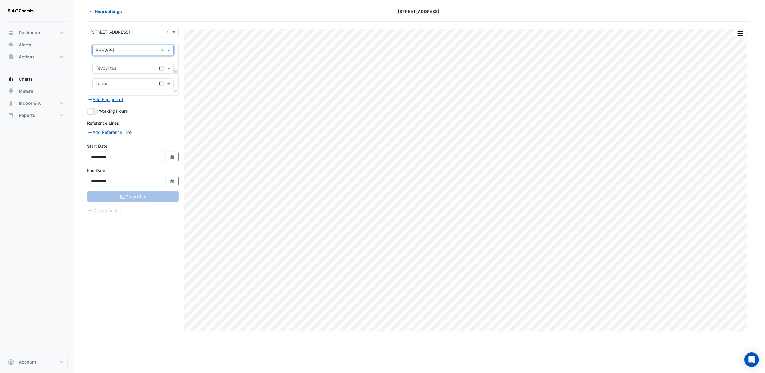
scroll to position [0, 0]
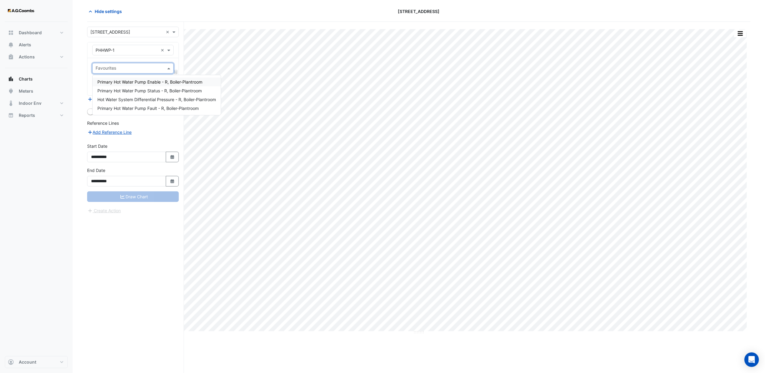
click at [118, 68] on input "text" at bounding box center [130, 69] width 68 height 6
click at [126, 81] on span "Primary Hot Water Pump Enable - R, Boiler-Plantroom" at bounding box center [149, 81] width 105 height 5
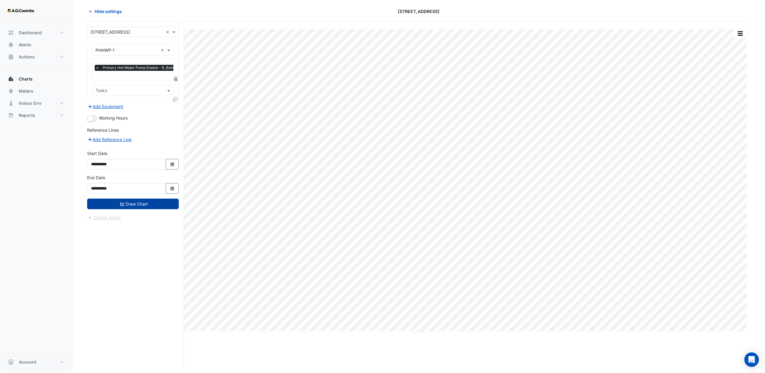
click at [130, 200] on button "Draw Chart" at bounding box center [133, 203] width 92 height 11
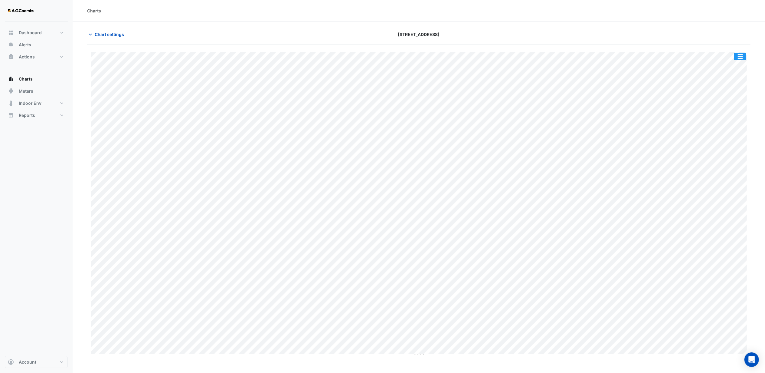
click at [740, 55] on button "button" at bounding box center [740, 57] width 12 height 8
click at [719, 131] on div "Export CSV - Pivot" at bounding box center [728, 129] width 36 height 15
click at [92, 34] on icon "button" at bounding box center [90, 34] width 6 height 6
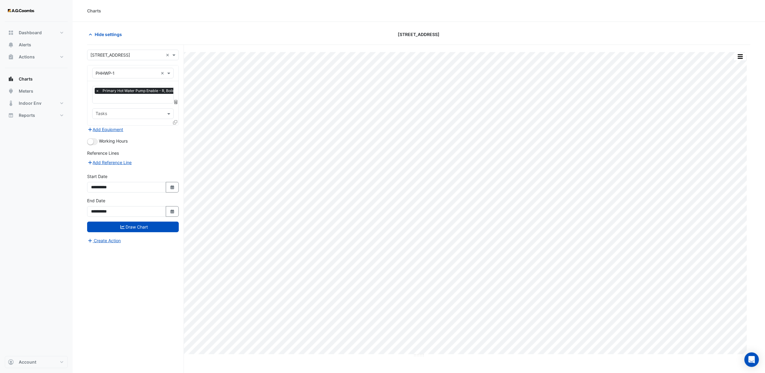
click at [119, 98] on input "text" at bounding box center [147, 99] width 103 height 6
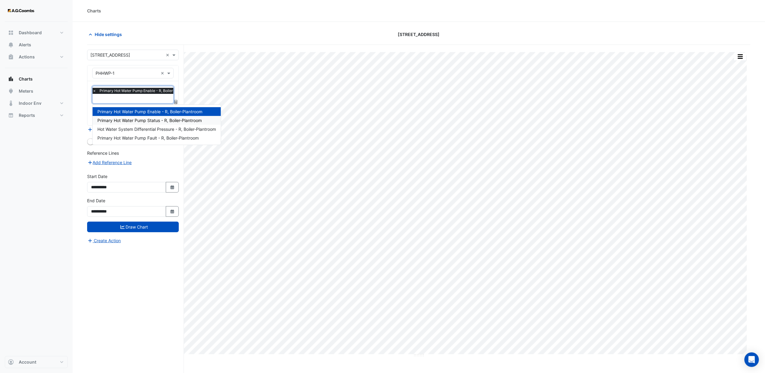
click at [134, 121] on span "Primary Hot Water Pump Status - R, Boiler-Plantroom" at bounding box center [149, 120] width 104 height 5
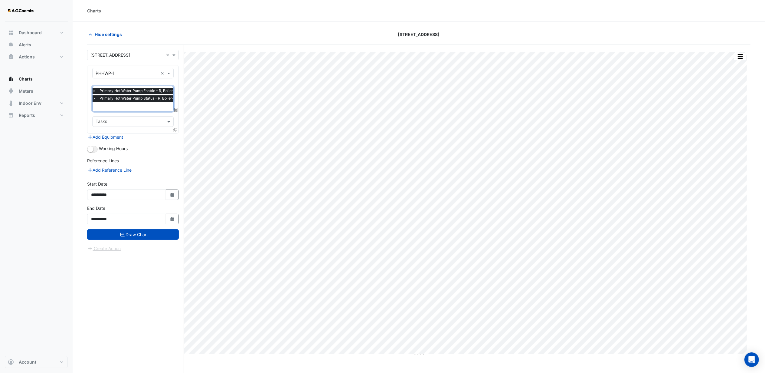
click at [94, 91] on span "×" at bounding box center [94, 91] width 5 height 6
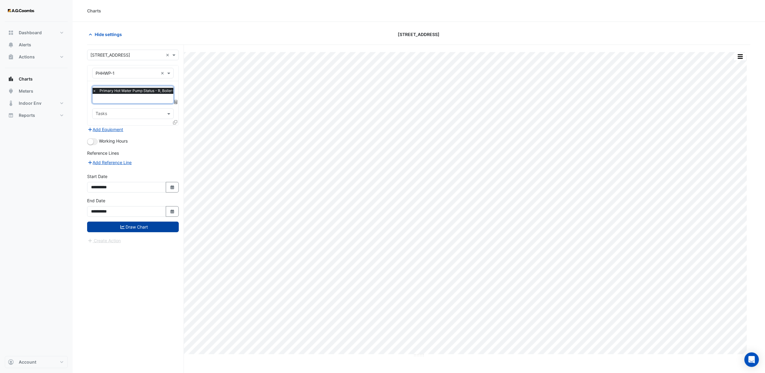
click at [136, 225] on button "Draw Chart" at bounding box center [133, 226] width 92 height 11
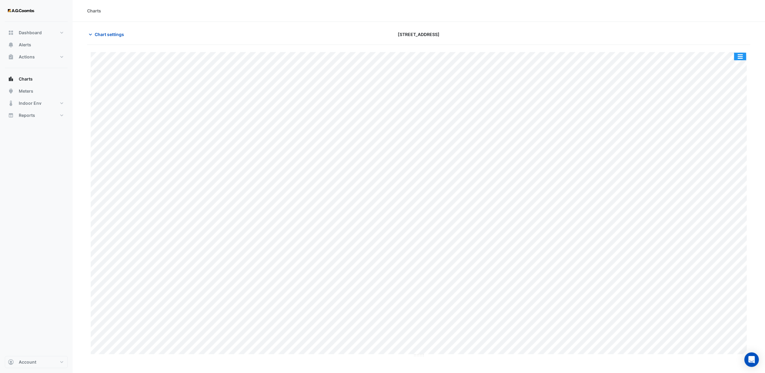
click at [741, 57] on button "button" at bounding box center [740, 57] width 12 height 8
click at [727, 128] on div "Export CSV - Pivot" at bounding box center [728, 129] width 36 height 15
click at [105, 34] on span "Chart settings" at bounding box center [109, 34] width 29 height 6
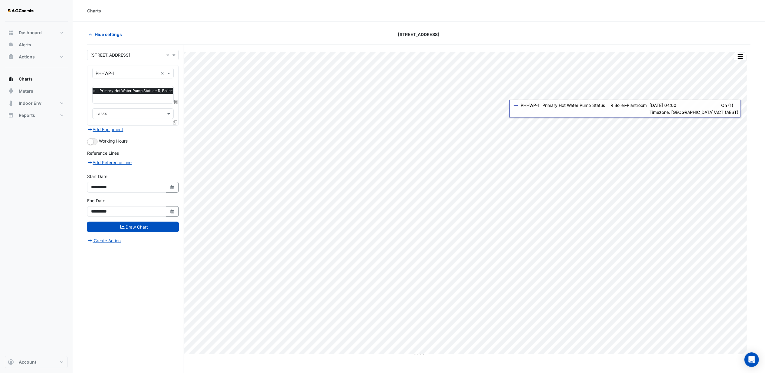
click at [101, 98] on input "text" at bounding box center [144, 99] width 102 height 6
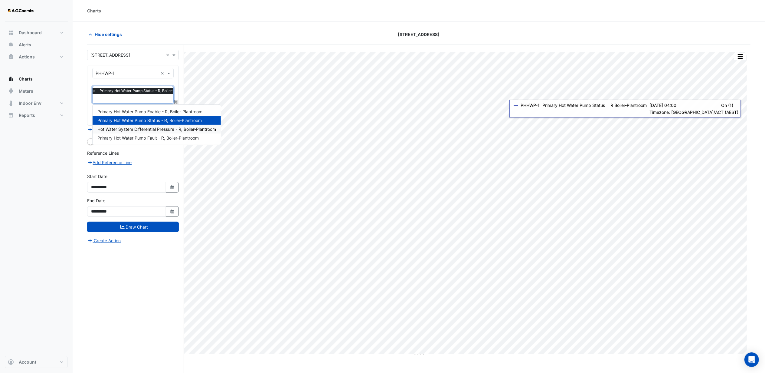
click at [119, 130] on span "Hot Water System Differential Pressure - R, Boiler-Plantroom" at bounding box center [156, 128] width 119 height 5
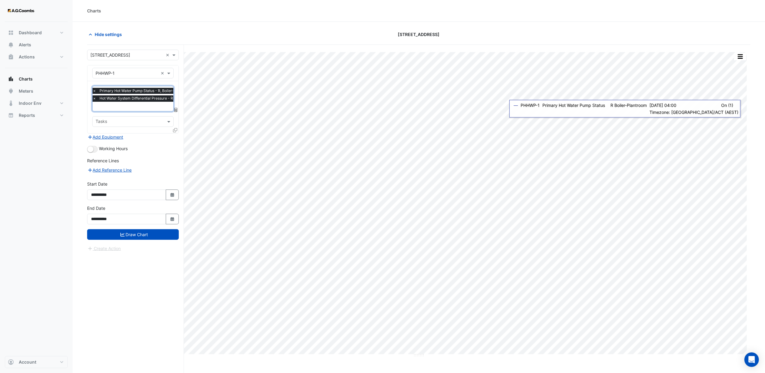
click at [94, 91] on span "×" at bounding box center [94, 91] width 5 height 6
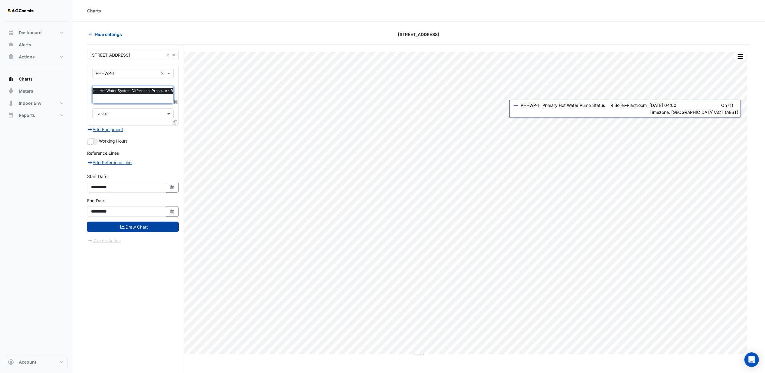
click at [139, 223] on button "Draw Chart" at bounding box center [133, 226] width 92 height 11
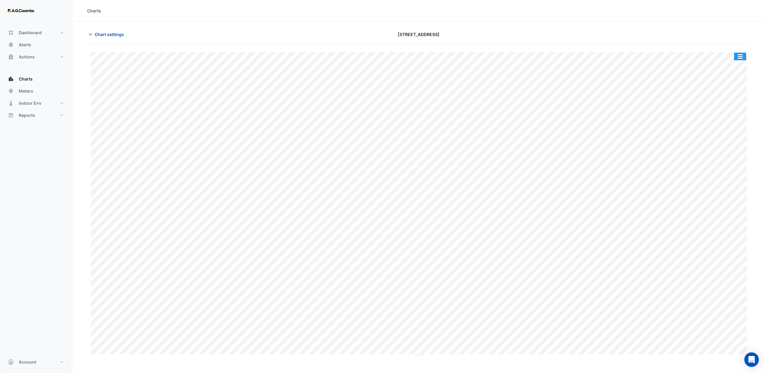
click at [736, 53] on button "button" at bounding box center [740, 57] width 12 height 8
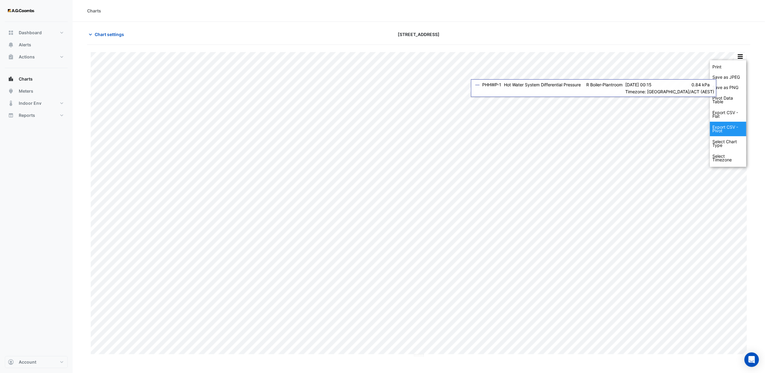
click at [726, 129] on div "Export CSV - Pivot" at bounding box center [728, 129] width 36 height 15
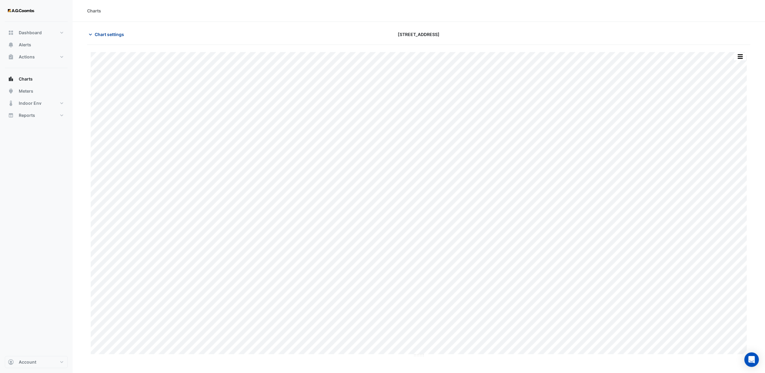
click at [101, 34] on span "Chart settings" at bounding box center [109, 34] width 29 height 6
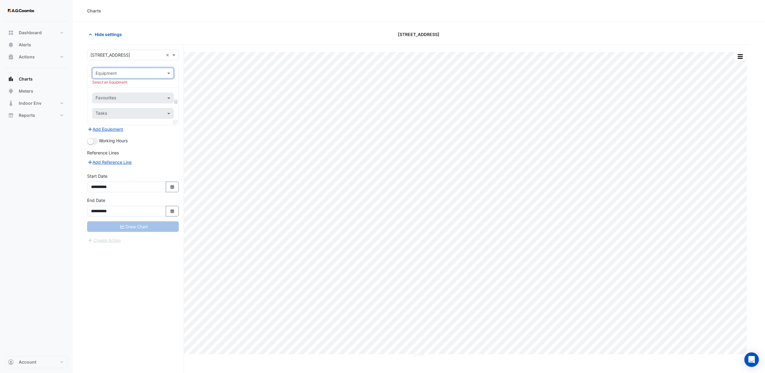
click at [145, 73] on input "text" at bounding box center [127, 73] width 63 height 6
click at [103, 137] on span "PHHWP-2" at bounding box center [106, 137] width 19 height 5
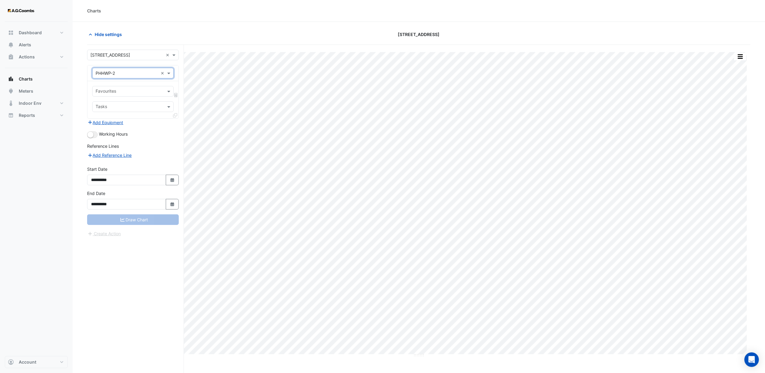
click at [110, 91] on input "text" at bounding box center [130, 92] width 68 height 6
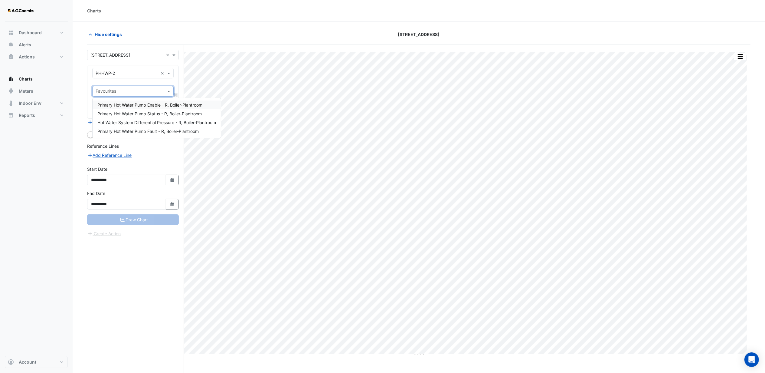
click at [116, 107] on span "Primary Hot Water Pump Enable - R, Boiler-Plantroom" at bounding box center [149, 104] width 105 height 5
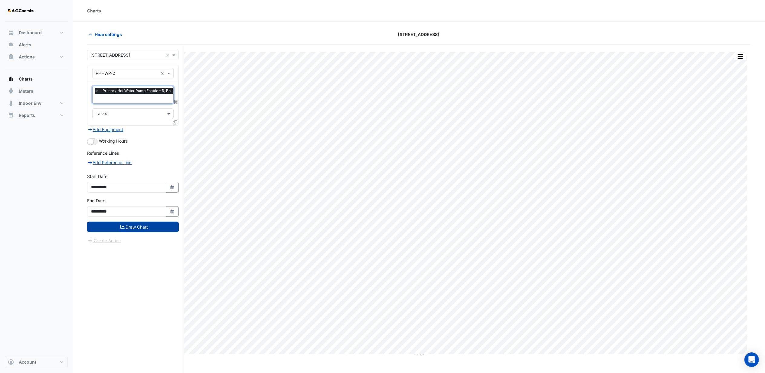
click at [135, 227] on button "Draw Chart" at bounding box center [133, 226] width 92 height 11
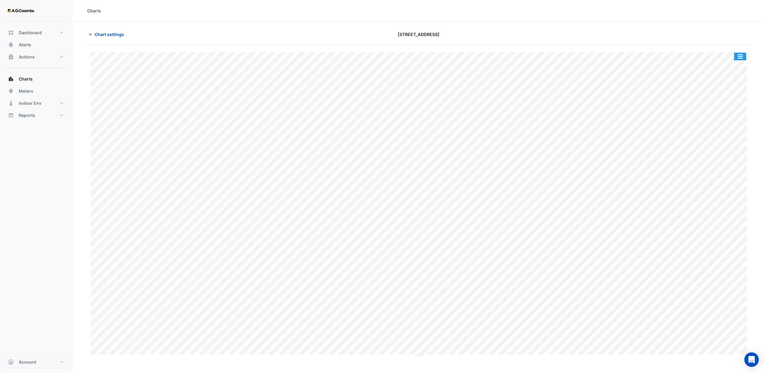
click at [741, 57] on button "button" at bounding box center [740, 57] width 12 height 8
click at [725, 130] on div "Export CSV - Pivot" at bounding box center [728, 129] width 36 height 15
click at [112, 33] on span "Chart settings" at bounding box center [109, 34] width 29 height 6
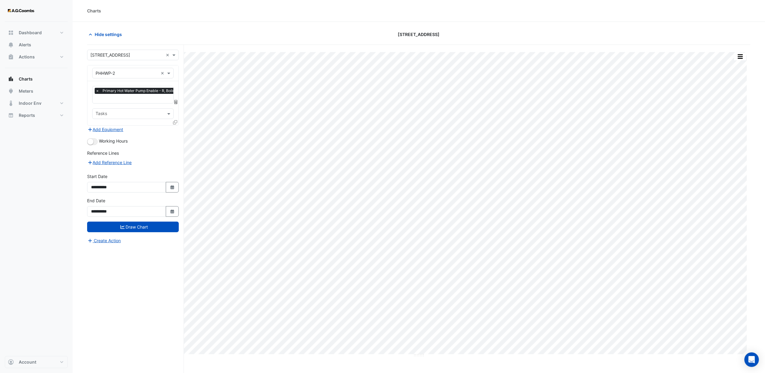
click at [97, 91] on span "×" at bounding box center [97, 91] width 5 height 6
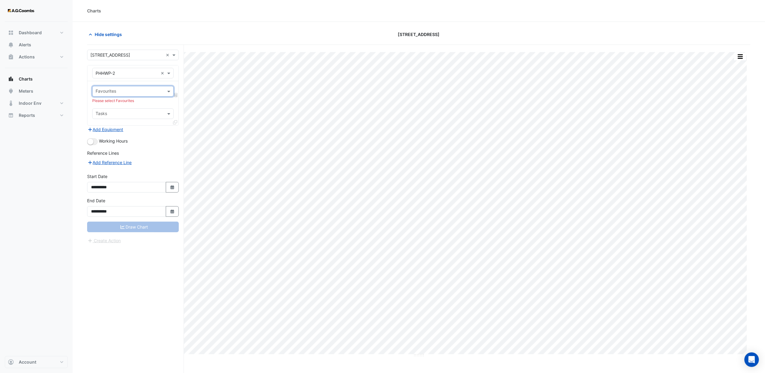
click at [108, 93] on input "text" at bounding box center [130, 92] width 68 height 6
click at [119, 112] on span "Primary Hot Water Pump Status - R, Boiler-Plantroom" at bounding box center [149, 113] width 104 height 5
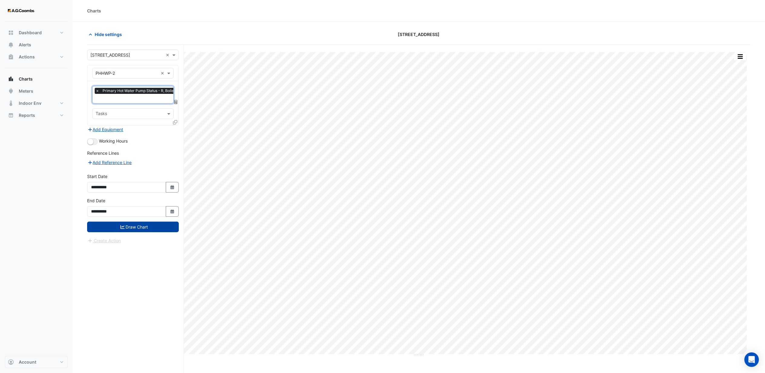
click at [132, 228] on button "Draw Chart" at bounding box center [133, 226] width 92 height 11
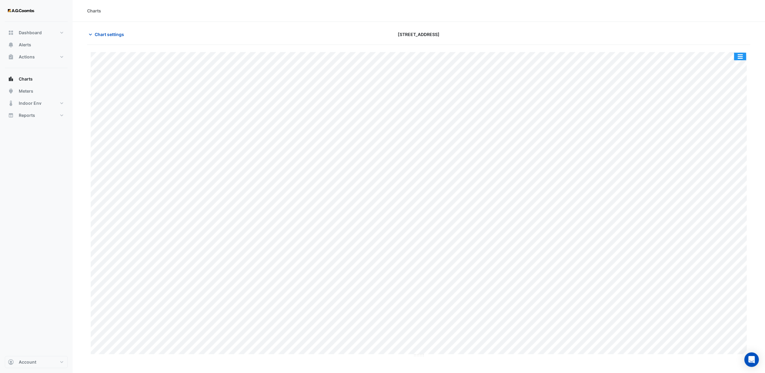
click at [743, 56] on button "button" at bounding box center [740, 57] width 12 height 8
click at [727, 132] on div "Export CSV - Pivot" at bounding box center [728, 129] width 36 height 15
